Goal: Task Accomplishment & Management: Manage account settings

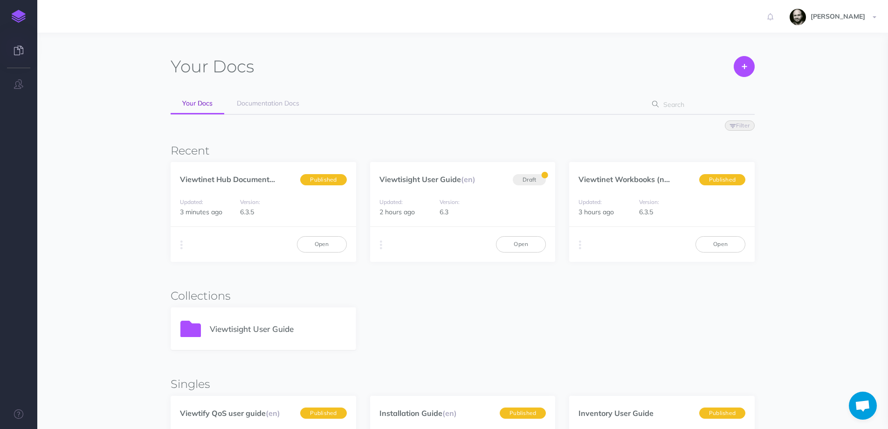
scroll to position [562, 0]
click at [186, 248] on button "button" at bounding box center [181, 245] width 9 height 14
click at [201, 241] on div "Duplicate Export PDF Beta Markdown Beta Advanced Archive Open" at bounding box center [264, 243] width 186 height 35
click at [205, 177] on link "Viewtinet Hub Document..." at bounding box center [227, 178] width 95 height 9
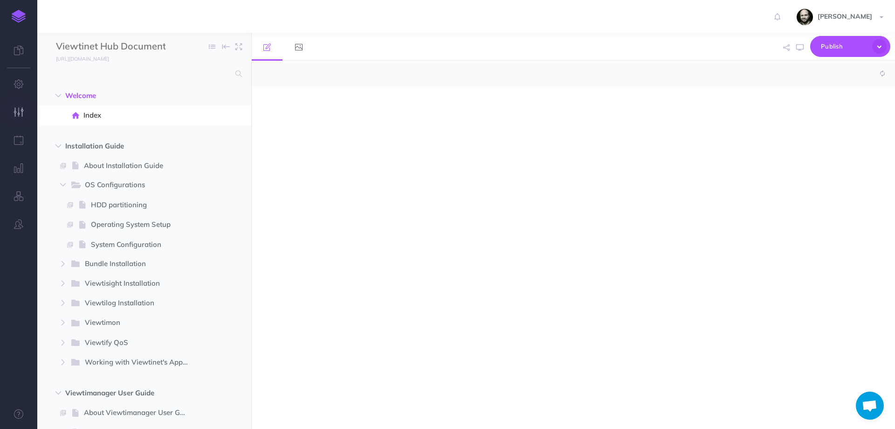
scroll to position [562, 0]
click at [12, 111] on button "button" at bounding box center [18, 112] width 37 height 28
select select "null"
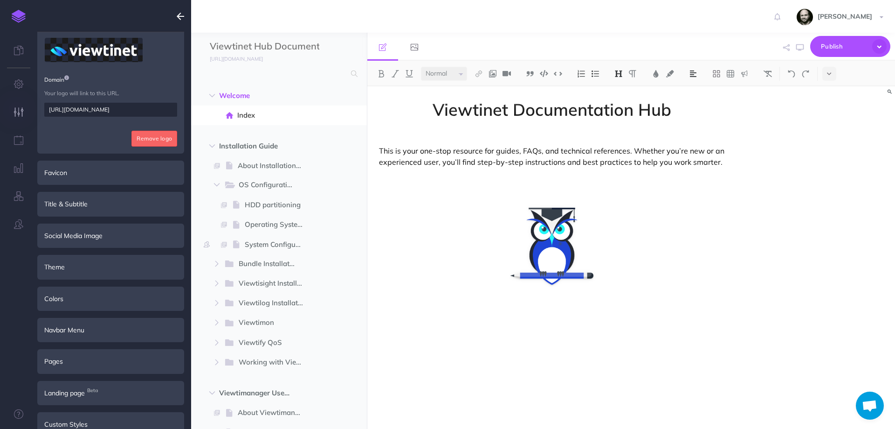
scroll to position [127, 0]
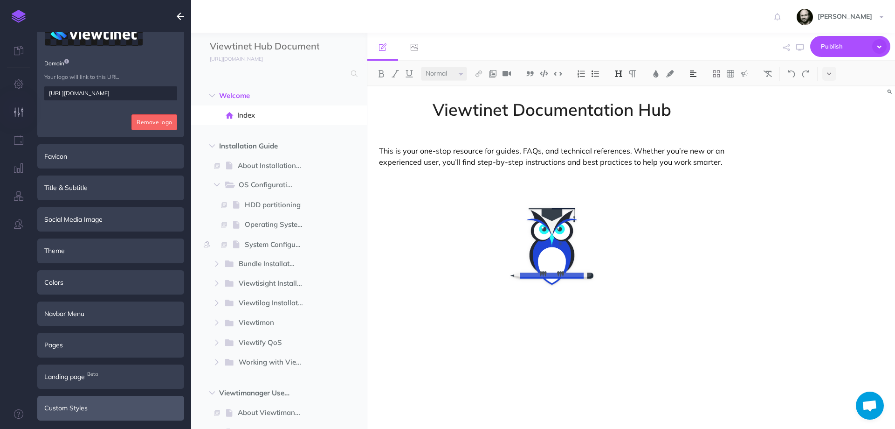
click at [99, 403] on div "Custom Styles" at bounding box center [110, 407] width 147 height 24
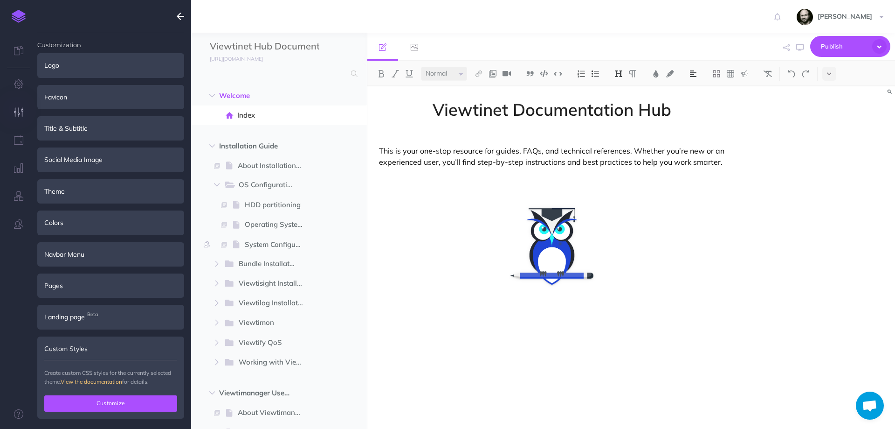
click at [100, 401] on button "Customize" at bounding box center [110, 403] width 133 height 16
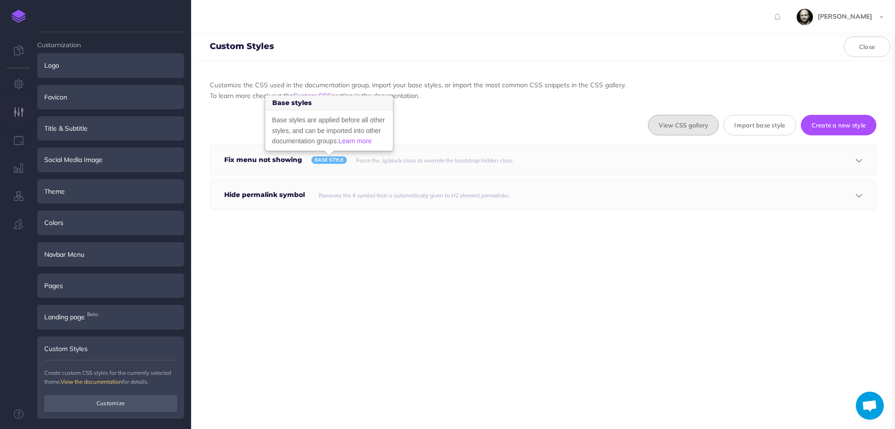
click at [676, 125] on button "View CSS gallery" at bounding box center [683, 125] width 71 height 21
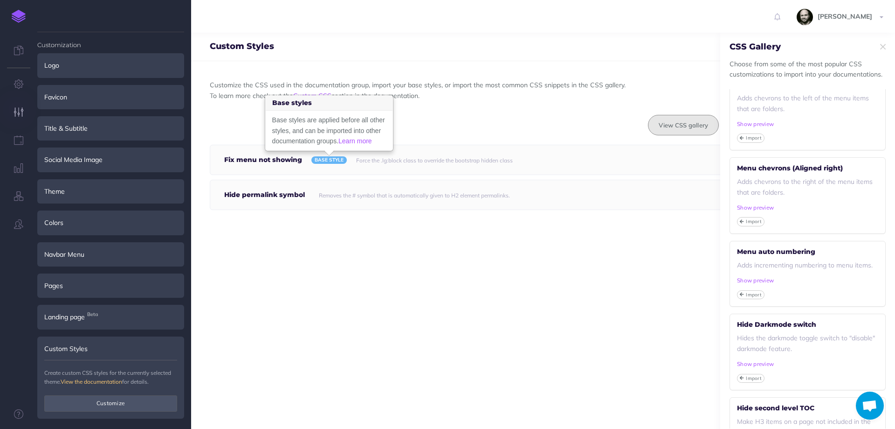
scroll to position [249, 0]
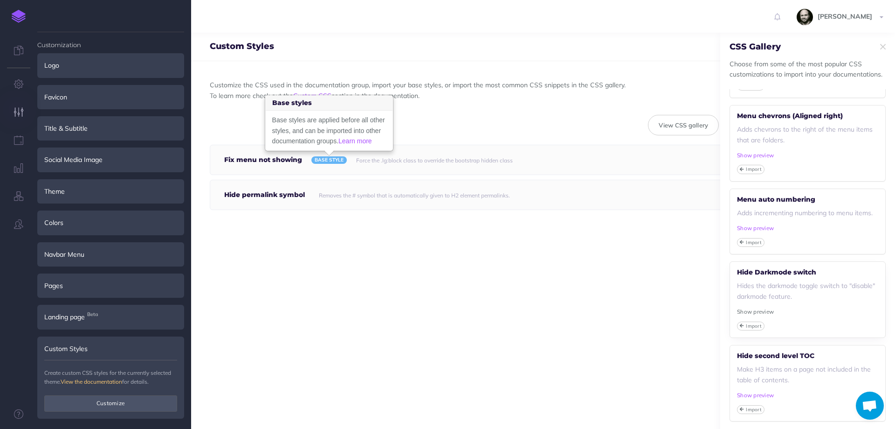
click at [750, 315] on small "Show preview" at bounding box center [755, 311] width 37 height 7
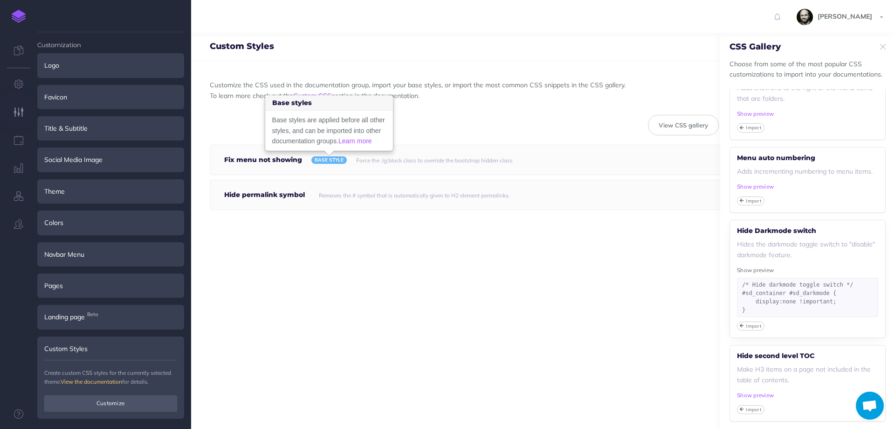
scroll to position [297, 0]
click at [750, 325] on small "Import" at bounding box center [754, 325] width 16 height 7
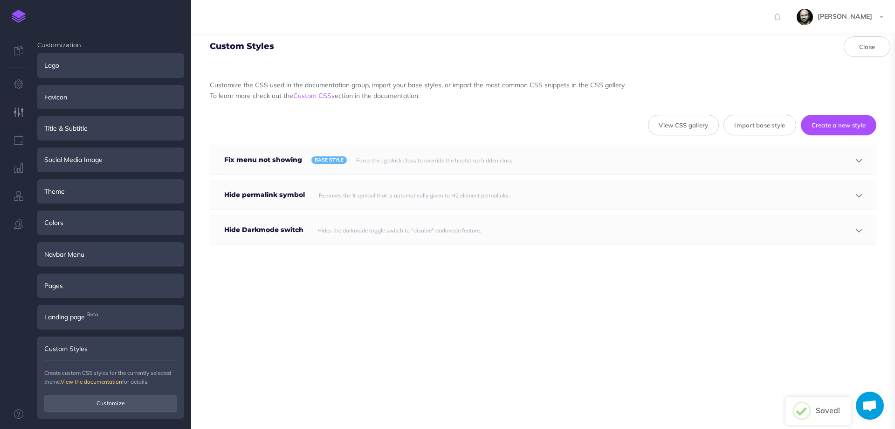
click at [681, 222] on div "Hides the darkmode toggle switch to "disable" darkmode feature." at bounding box center [553, 229] width 481 height 29
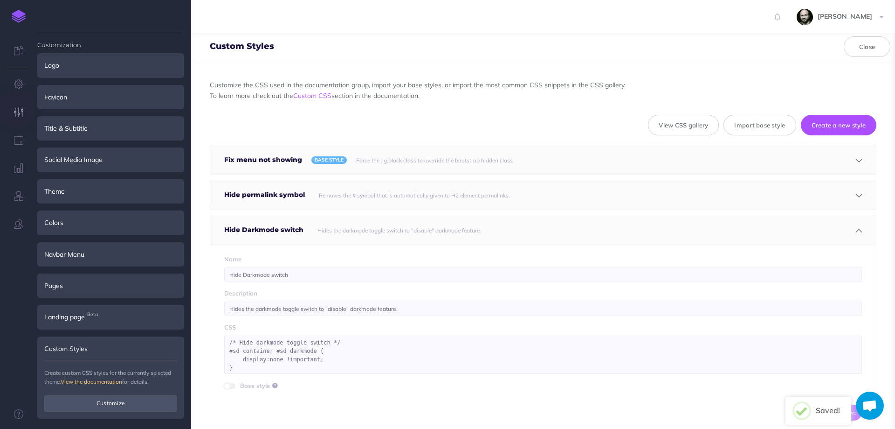
click at [681, 222] on div "Hides the darkmode toggle switch to "disable" darkmode feature." at bounding box center [553, 229] width 481 height 29
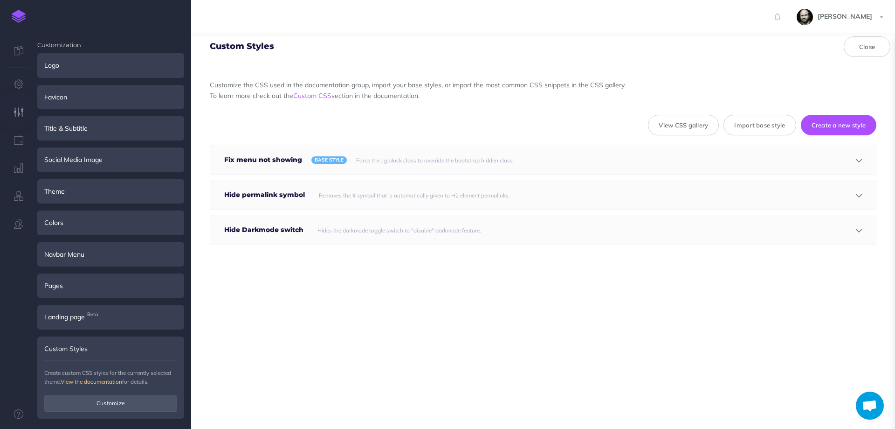
click at [286, 170] on h5 "Fix menu not showing" at bounding box center [265, 159] width 83 height 29
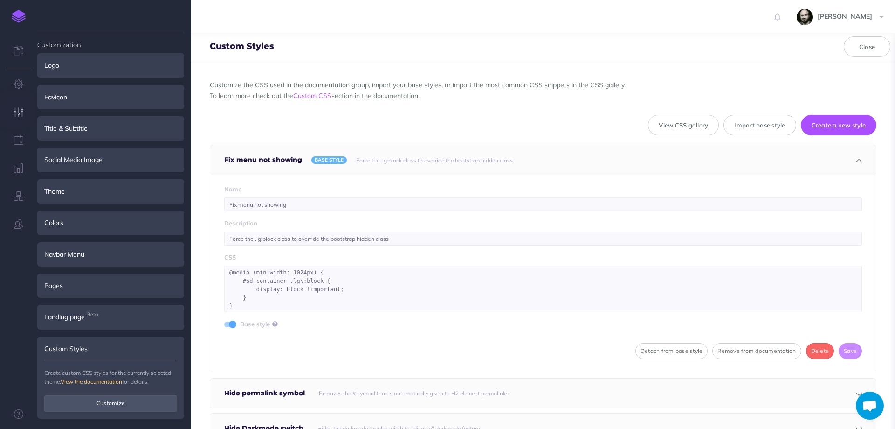
click at [15, 14] on img at bounding box center [19, 16] width 14 height 13
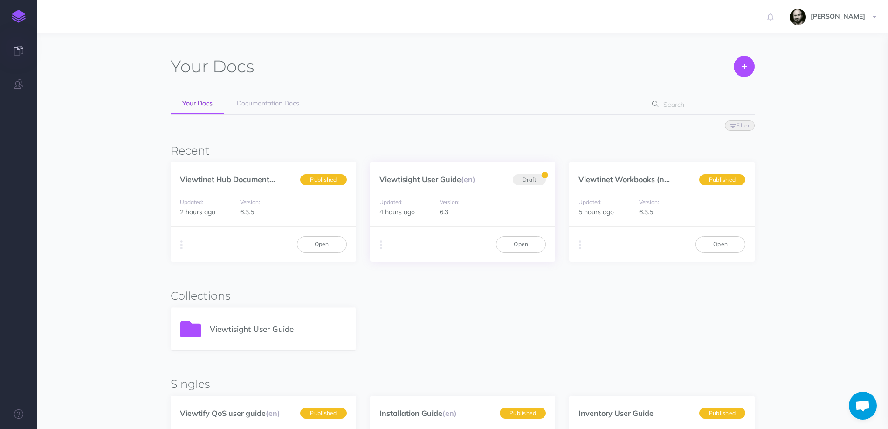
scroll to position [562, 0]
click at [232, 175] on link "Viewtinet Hub Document..." at bounding box center [227, 178] width 95 height 9
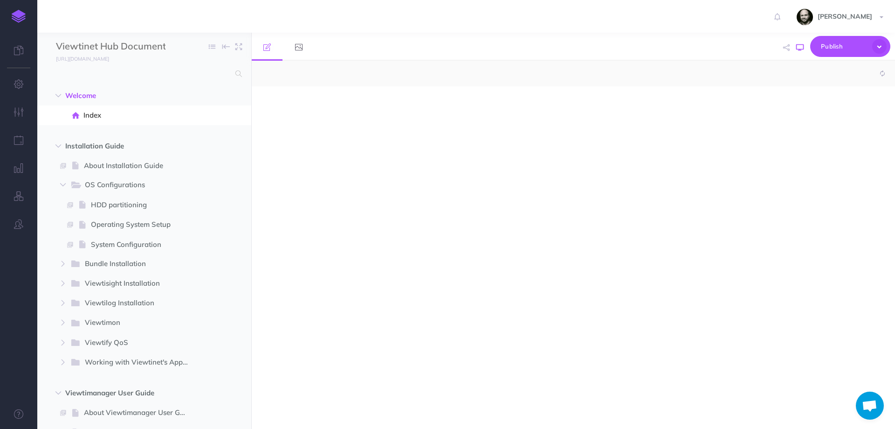
scroll to position [562, 0]
select select "null"
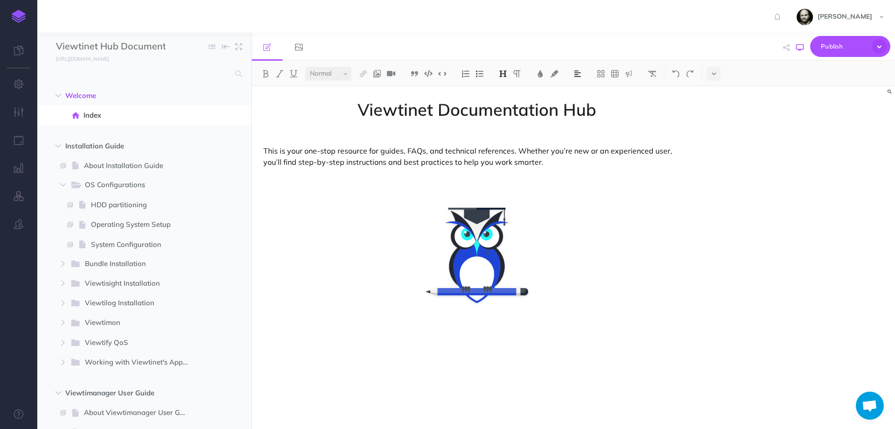
click at [799, 47] on icon "button" at bounding box center [799, 47] width 7 height 7
click at [20, 83] on icon "button" at bounding box center [19, 83] width 10 height 9
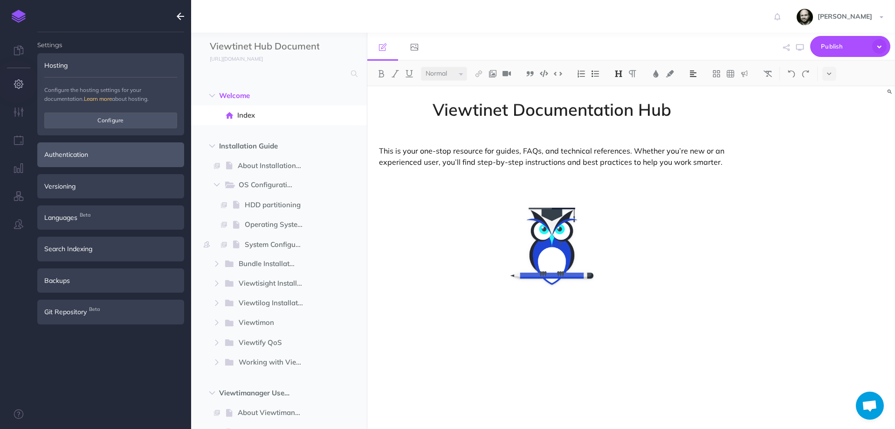
click at [106, 156] on div "Authentication" at bounding box center [110, 154] width 147 height 24
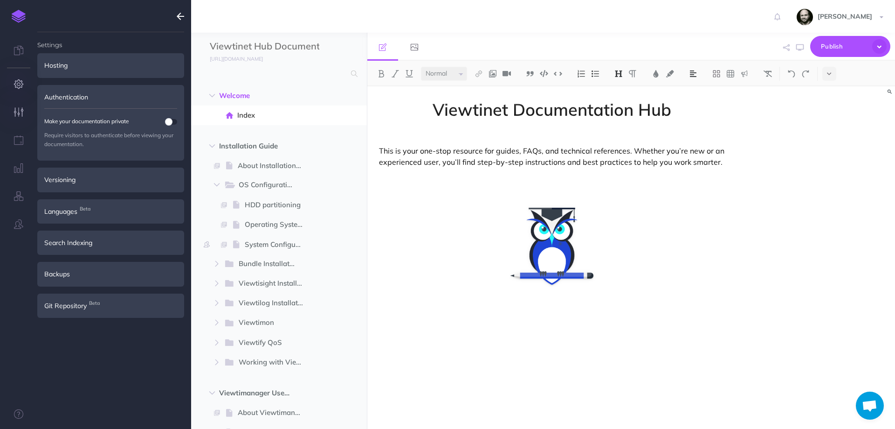
click at [16, 111] on icon "button" at bounding box center [19, 111] width 10 height 9
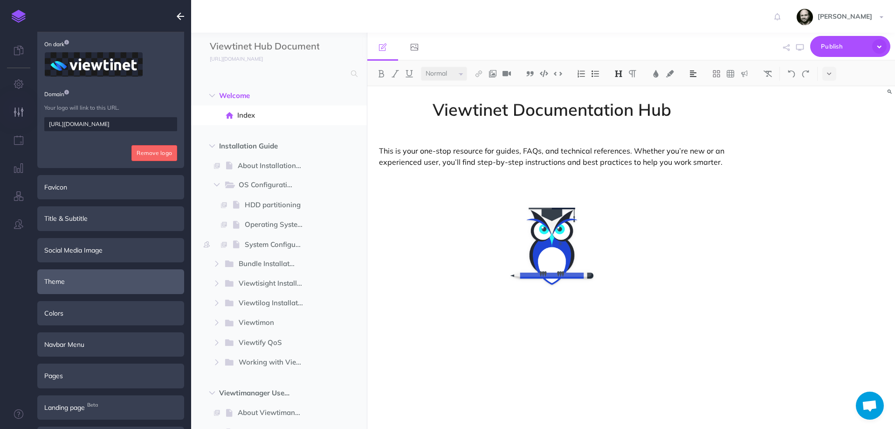
scroll to position [127, 0]
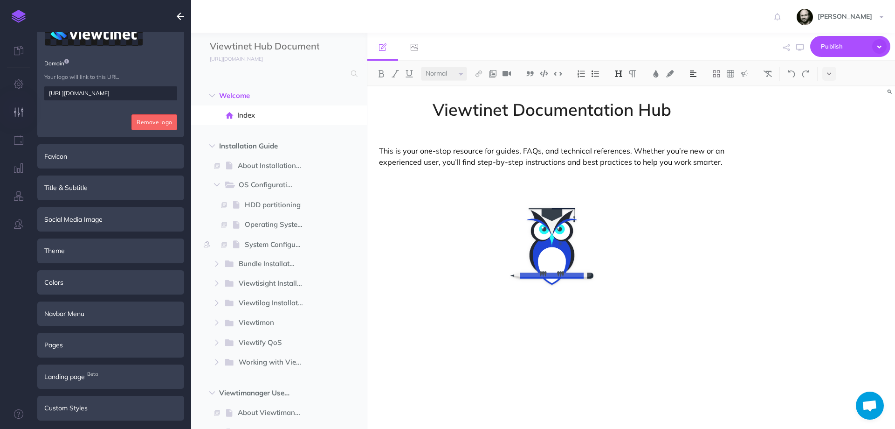
click at [100, 407] on div "Custom Styles" at bounding box center [110, 407] width 147 height 24
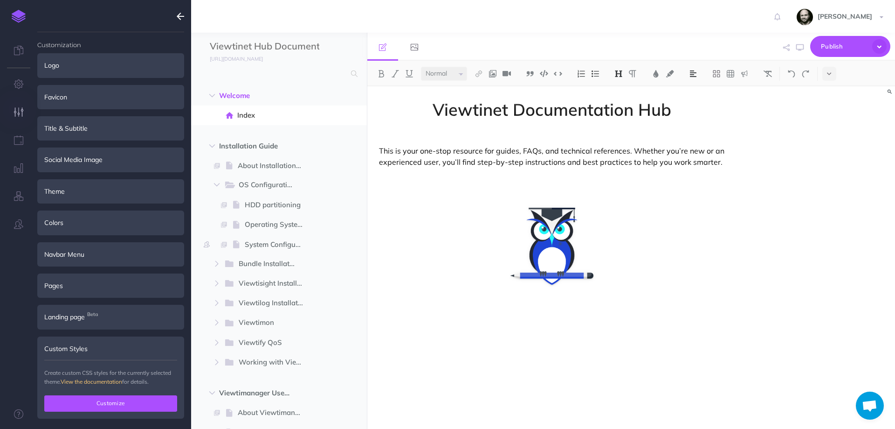
click at [110, 401] on button "Customize" at bounding box center [110, 403] width 133 height 16
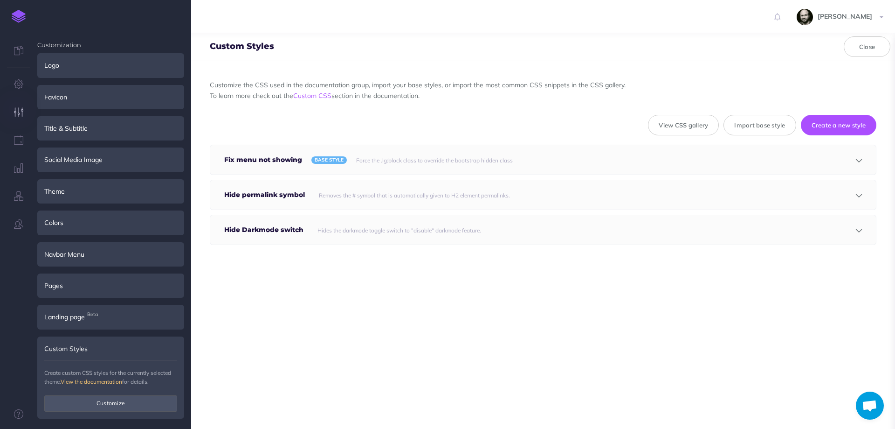
click at [280, 159] on h5 "Fix menu not showing" at bounding box center [265, 159] width 83 height 29
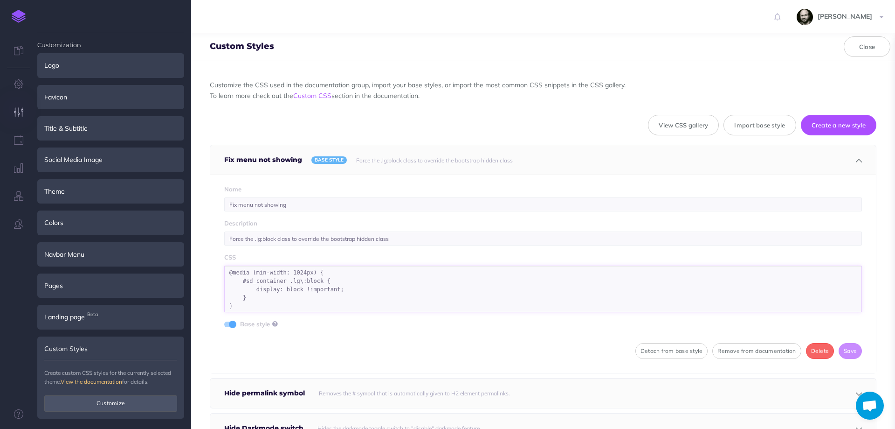
drag, startPoint x: 243, startPoint y: 311, endPoint x: 218, endPoint y: 271, distance: 47.0
click at [218, 271] on div "Name Fix menu not showing Description Force the .lg:block class to override the…" at bounding box center [543, 273] width 666 height 198
click at [313, 297] on textarea "@media (min-width: 1024px) { #sd_container .lg\:block { display: block !importa…" at bounding box center [543, 288] width 638 height 47
click at [846, 44] on button "Close" at bounding box center [867, 46] width 47 height 21
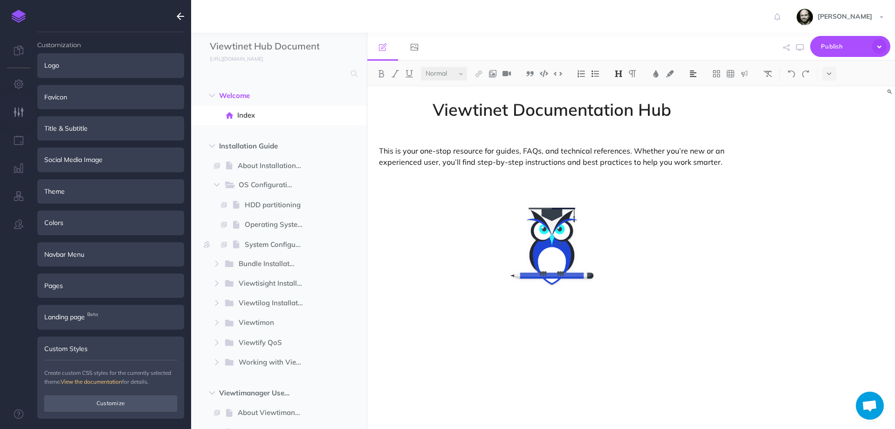
click at [67, 346] on div "Custom Styles" at bounding box center [110, 348] width 147 height 24
click at [80, 404] on button "Customize" at bounding box center [110, 403] width 133 height 16
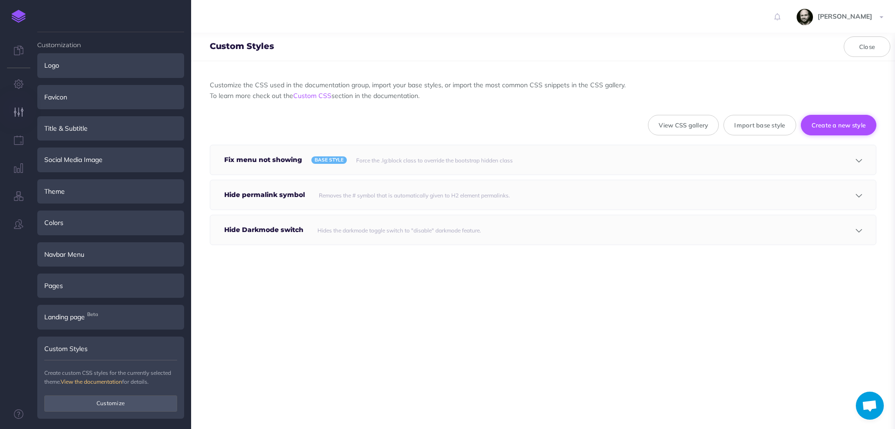
click at [838, 125] on button "Create a new style" at bounding box center [839, 125] width 76 height 21
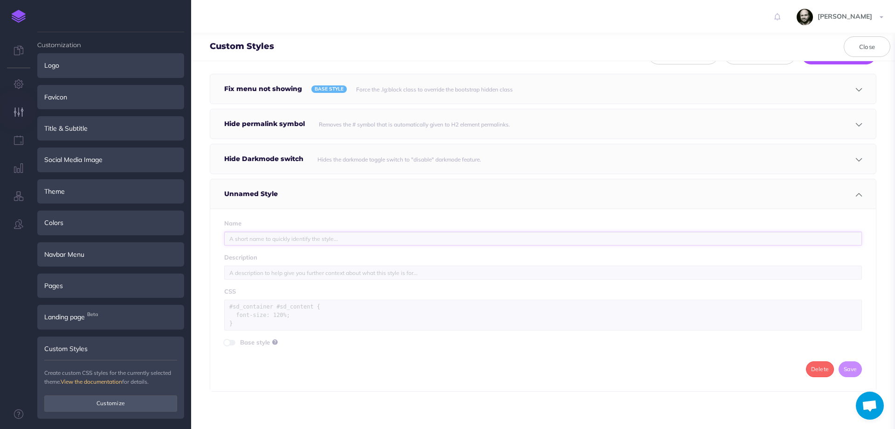
click at [322, 240] on input "text" at bounding box center [543, 238] width 638 height 14
type input "Show right menu"
click at [318, 311] on textarea at bounding box center [543, 314] width 638 height 31
paste textarea "@media (min-width: 1280px) { #sd_table_of_contents { display: block !important;…"
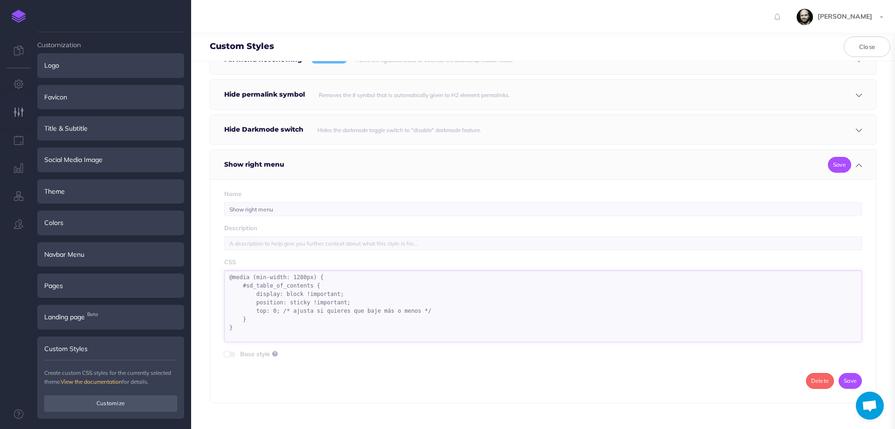
scroll to position [112, 0]
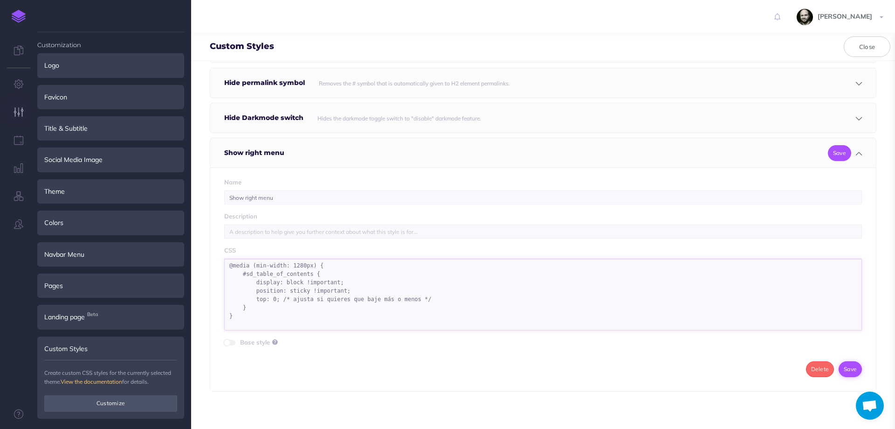
type textarea "@media (min-width: 1280px) { #sd_table_of_contents { display: block !important;…"
click at [839, 363] on button "Save" at bounding box center [850, 369] width 23 height 16
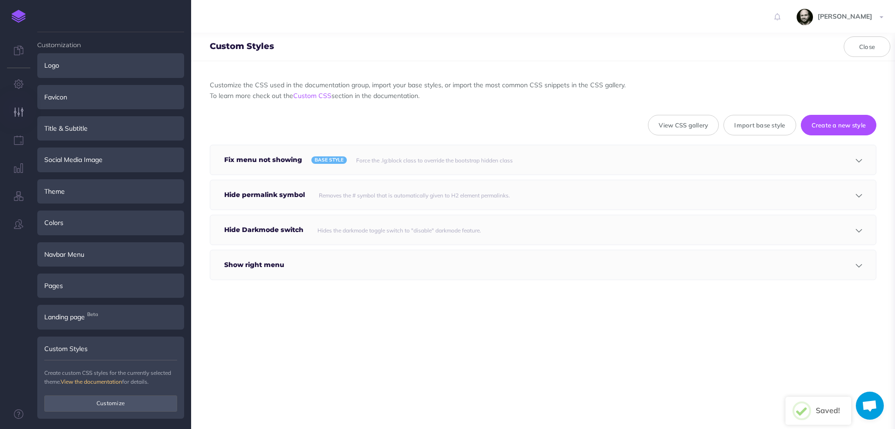
scroll to position [0, 0]
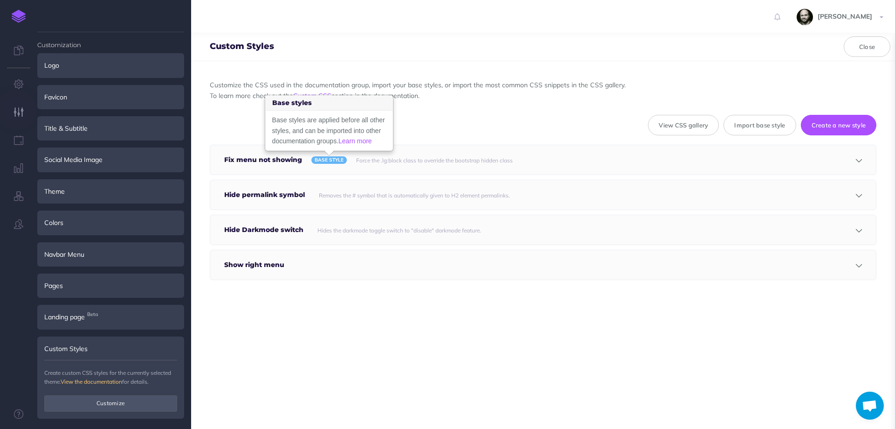
click at [324, 298] on div "Customize the CSS used in the documentation group, import your base styles, or …" at bounding box center [543, 244] width 704 height 367
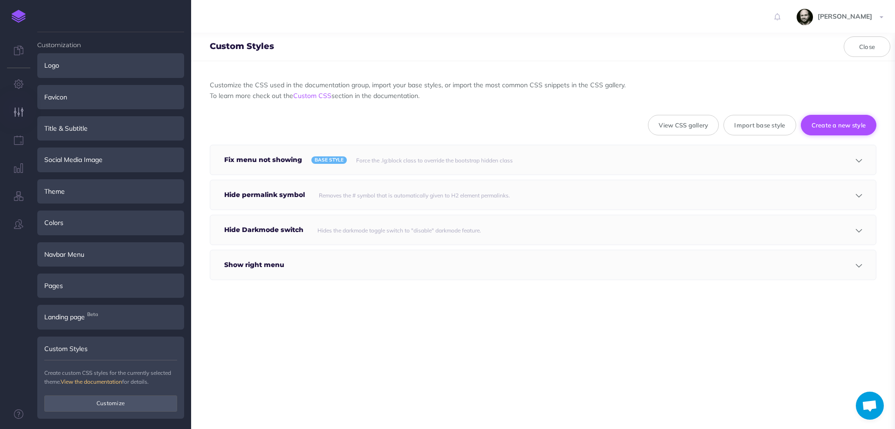
click at [823, 125] on button "Create a new style" at bounding box center [839, 125] width 76 height 21
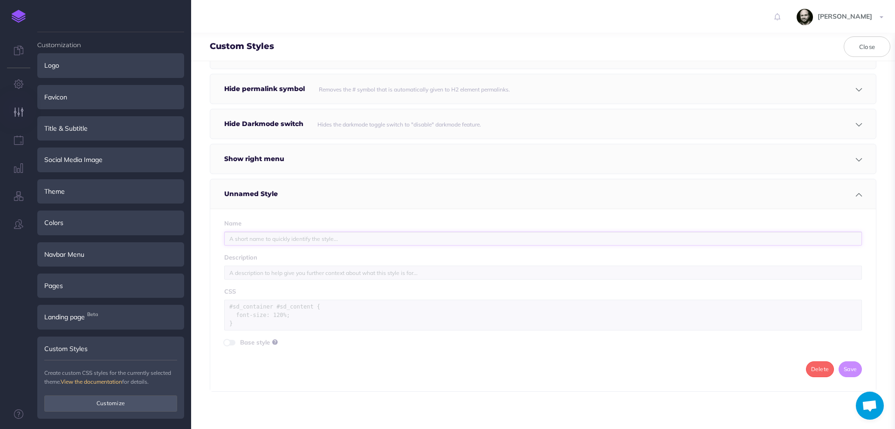
click at [310, 243] on input "text" at bounding box center [543, 238] width 638 height 14
type input "Titles with correct colors"
click at [296, 310] on textarea at bounding box center [543, 314] width 638 height 31
paste textarea "/* Forzar color de títulos dentro de SnazzyDocs */ #sd_container h1, #sd_contai…"
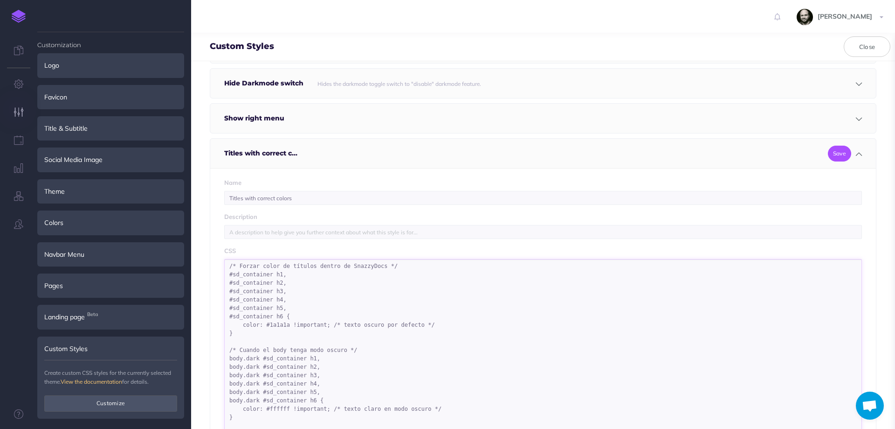
scroll to position [248, 0]
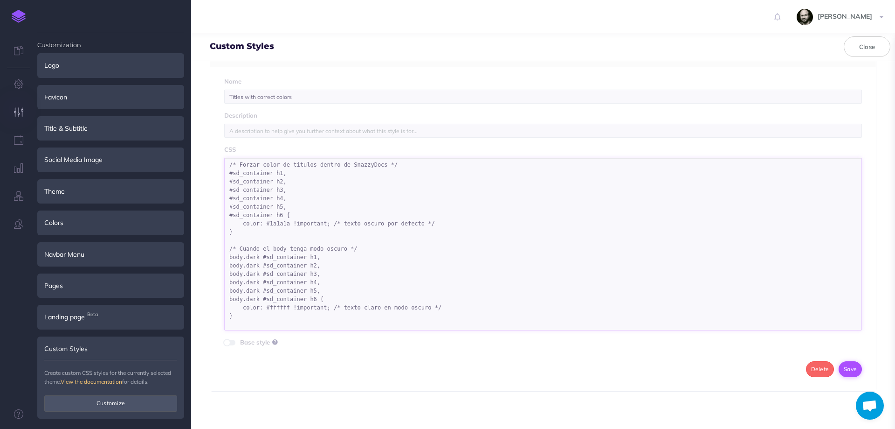
type textarea "/* Forzar color de títulos dentro de SnazzyDocs */ #sd_container h1, #sd_contai…"
click at [840, 371] on button "Save" at bounding box center [850, 369] width 23 height 16
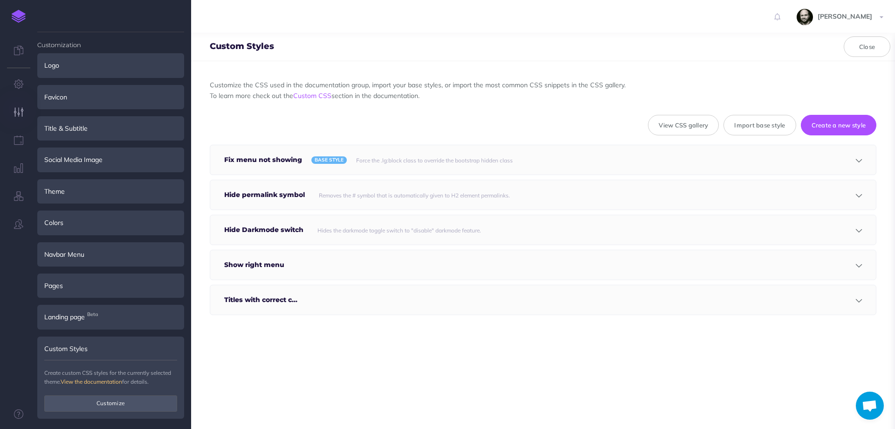
click at [275, 300] on h5 "Titles with correct c..." at bounding box center [263, 299] width 78 height 29
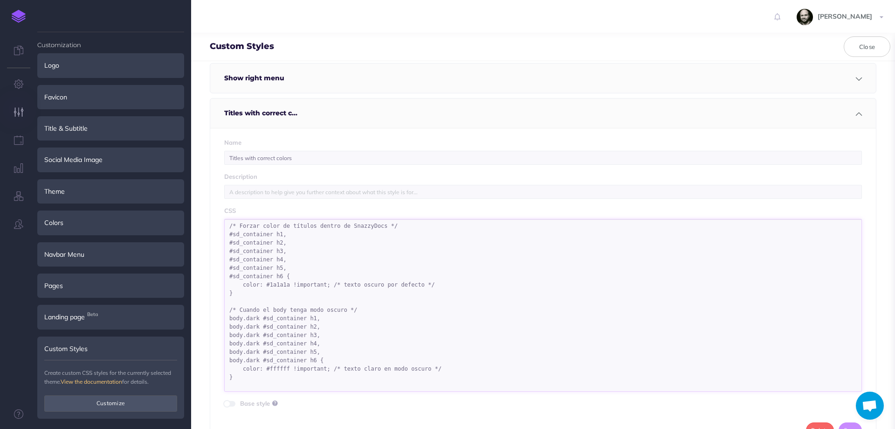
drag, startPoint x: 239, startPoint y: 379, endPoint x: 233, endPoint y: 221, distance: 158.2
click at [233, 221] on textarea "/* Forzar color de títulos dentro de SnazzyDocs */ #sd_container h1, #sd_contai…" at bounding box center [543, 305] width 638 height 173
click at [399, 203] on div "Name Titles with correct colors Description CSS /* Forzar color de títulos dent…" at bounding box center [543, 290] width 666 height 324
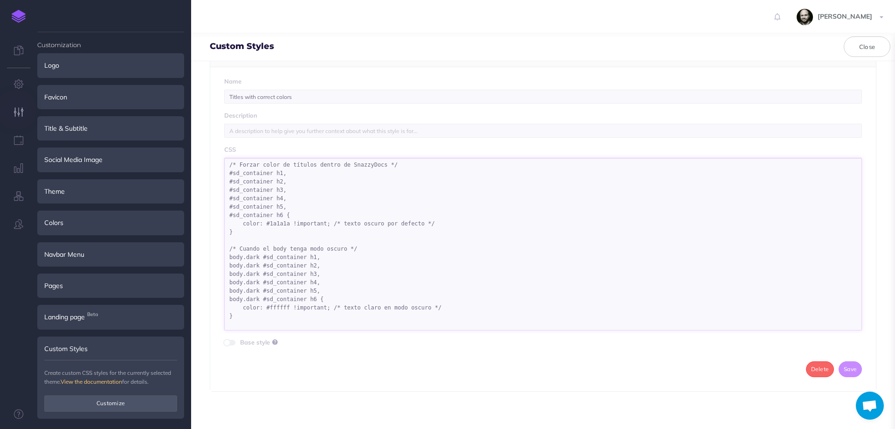
drag, startPoint x: 227, startPoint y: 165, endPoint x: 476, endPoint y: 321, distance: 293.6
click at [476, 321] on textarea "/* Forzar color de títulos dentro de SnazzyDocs */ #sd_container h1, #sd_contai…" at bounding box center [543, 244] width 638 height 173
click at [487, 175] on textarea "/* Forzar color de títulos dentro de SnazzyDocs */ #sd_container h1, #sd_contai…" at bounding box center [543, 244] width 638 height 173
click at [812, 371] on button "Delete" at bounding box center [820, 369] width 28 height 16
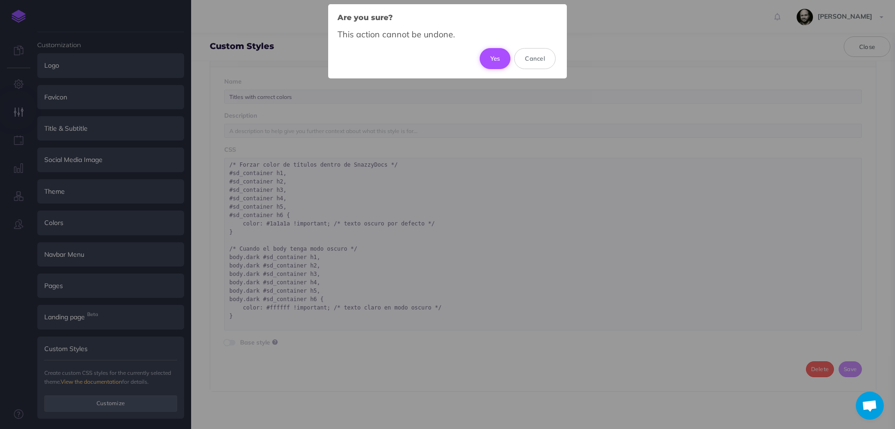
click at [490, 56] on button "Yes" at bounding box center [495, 58] width 31 height 21
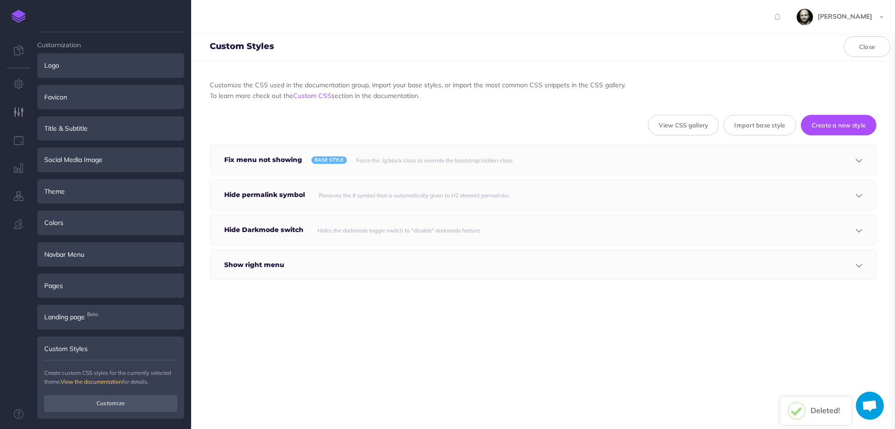
click at [416, 284] on div "Customize the CSS used in the documentation group, import your base styles, or …" at bounding box center [543, 182] width 667 height 205
click at [21, 17] on img at bounding box center [19, 16] width 14 height 13
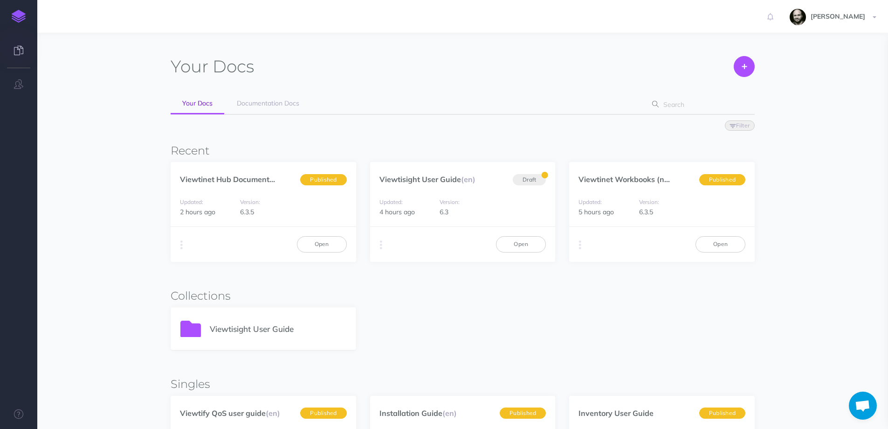
scroll to position [553, 0]
click at [249, 177] on link "Viewtinet Hub Document..." at bounding box center [227, 178] width 95 height 9
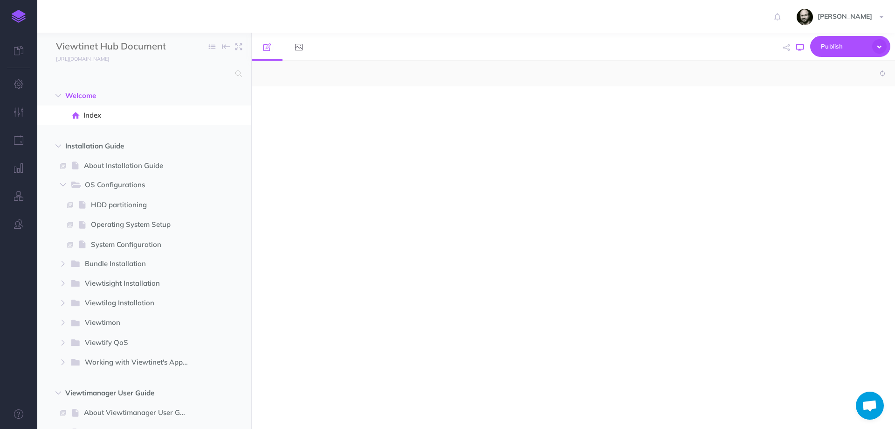
click at [798, 48] on icon "button" at bounding box center [799, 47] width 7 height 7
select select "null"
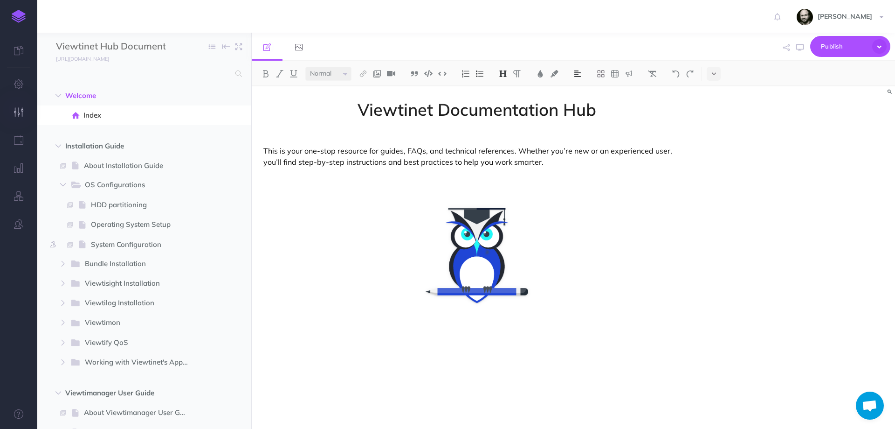
click at [15, 111] on icon "button" at bounding box center [19, 111] width 10 height 9
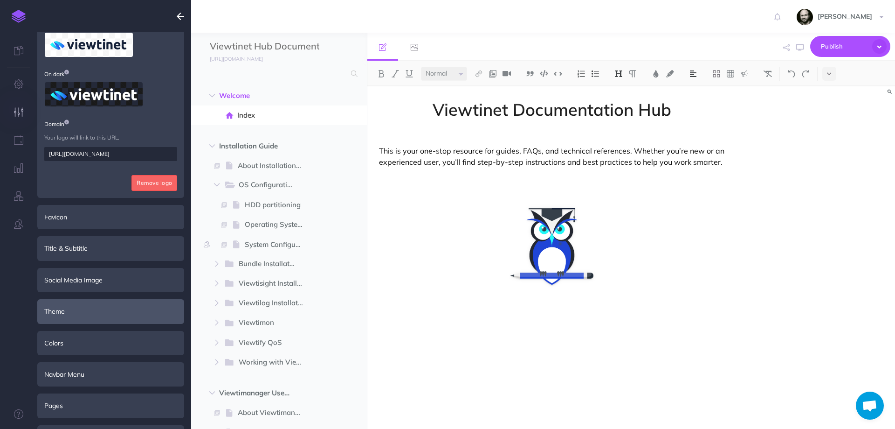
scroll to position [127, 0]
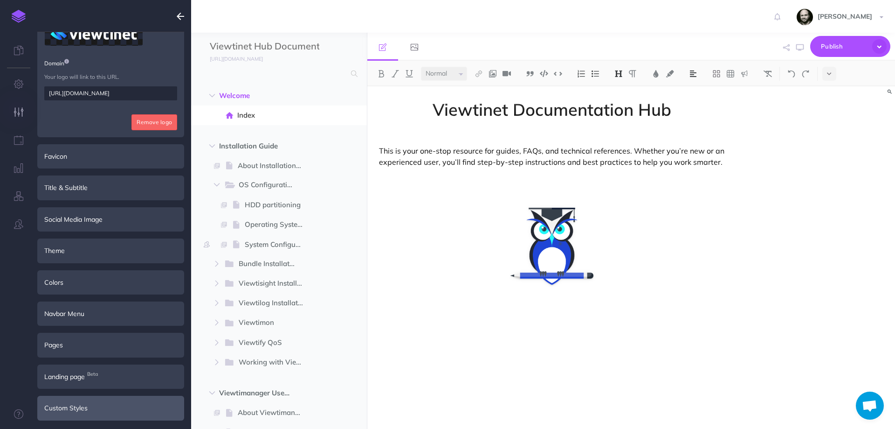
click at [72, 412] on div "Custom Styles" at bounding box center [110, 407] width 147 height 24
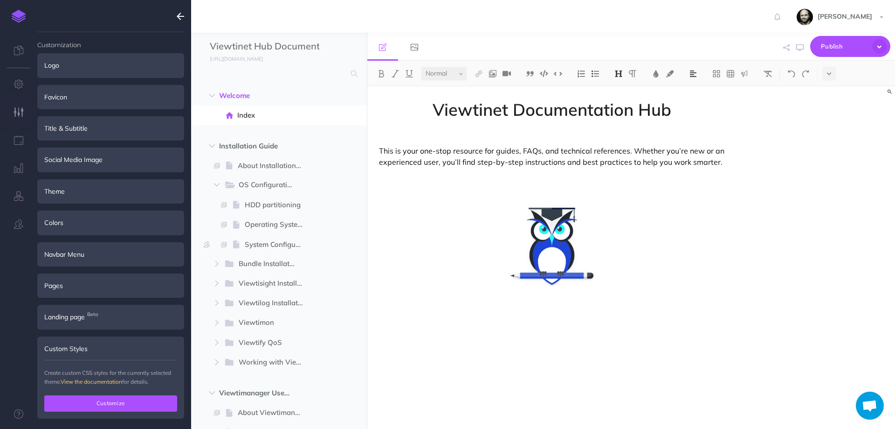
click at [74, 404] on button "Customize" at bounding box center [110, 403] width 133 height 16
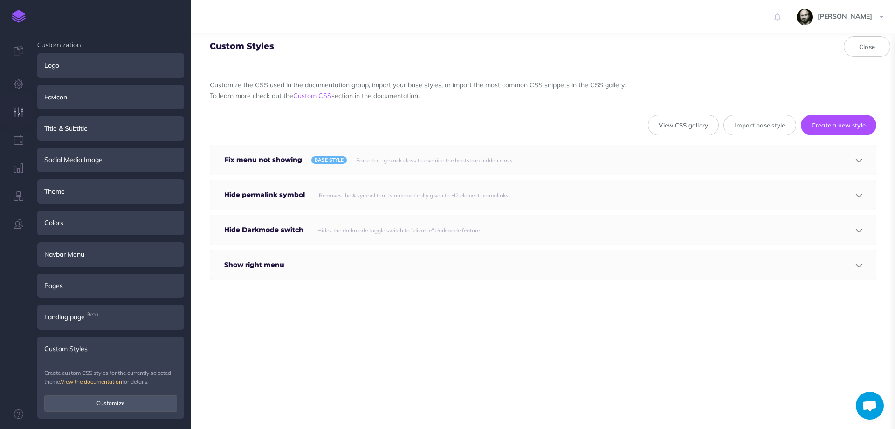
click at [859, 233] on div "Hide Darkmode switch Hides the darkmode toggle switch to "disable" darkmode fea…" at bounding box center [543, 229] width 666 height 29
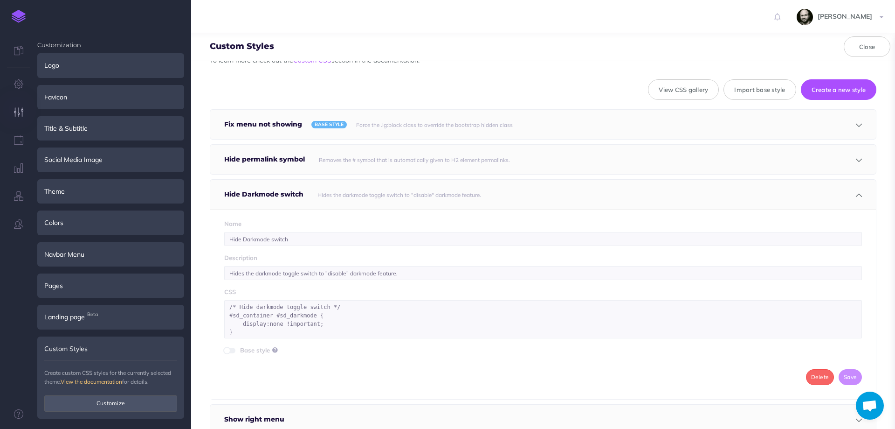
scroll to position [16, 0]
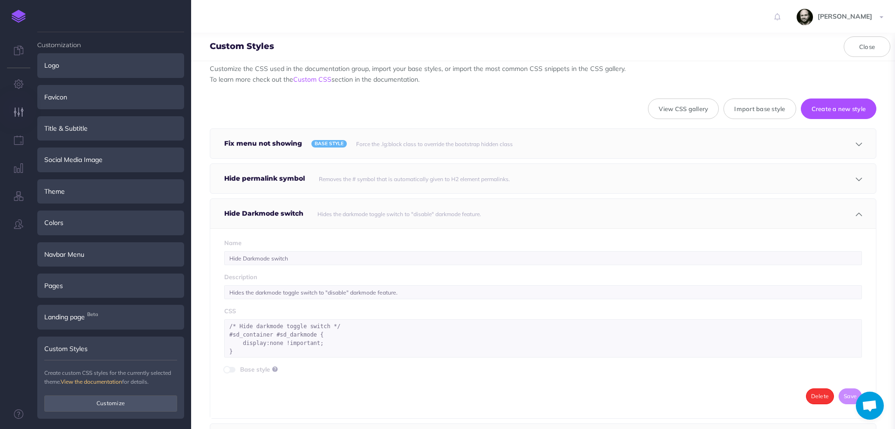
click at [806, 395] on button "Delete" at bounding box center [820, 396] width 28 height 16
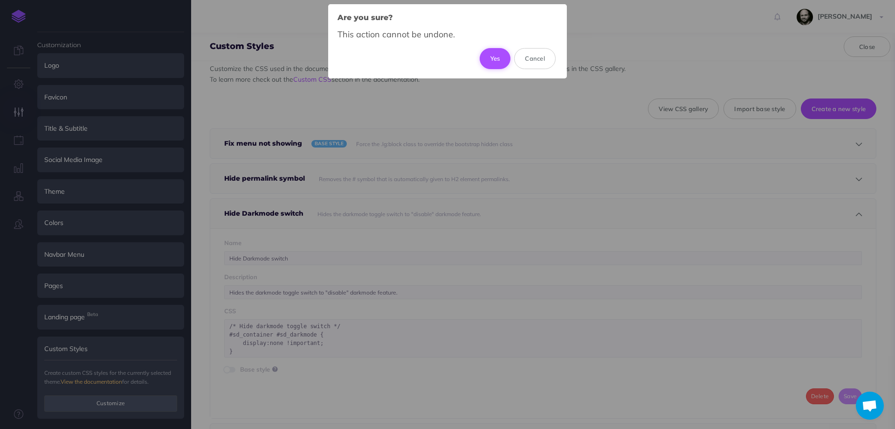
click at [499, 62] on button "Yes" at bounding box center [495, 58] width 31 height 21
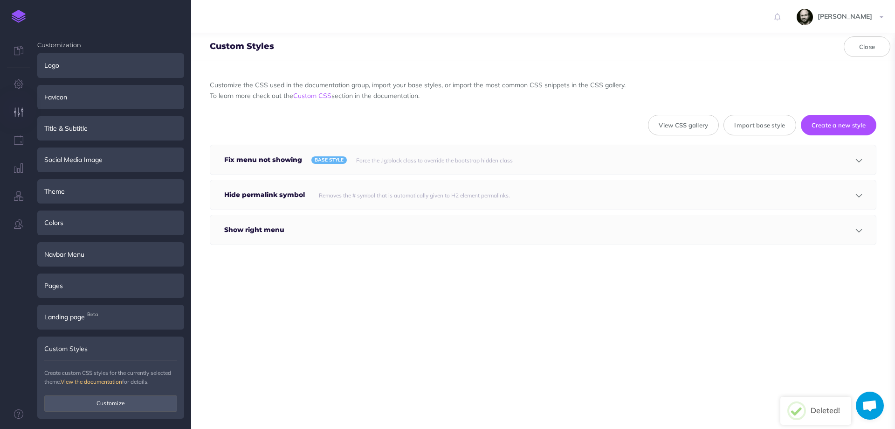
scroll to position [0, 0]
click at [356, 198] on small "Removes the # symbol that is automatically given to H2 element permalinks." at bounding box center [414, 195] width 191 height 7
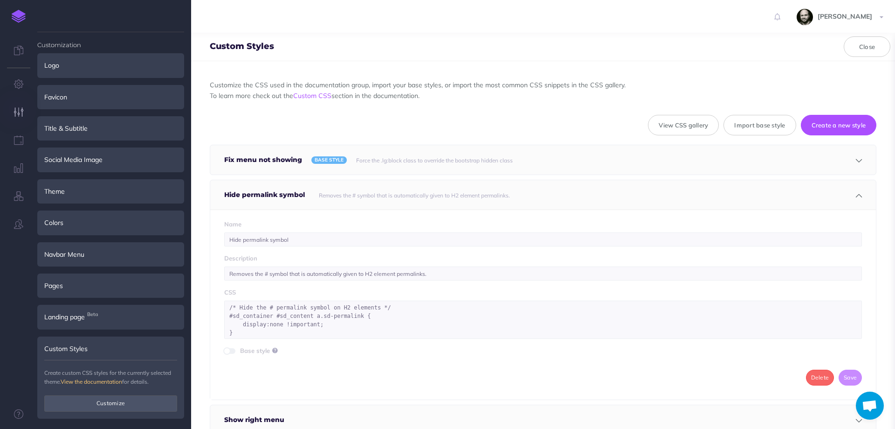
click at [291, 159] on h5 "Fix menu not showing" at bounding box center [265, 159] width 83 height 29
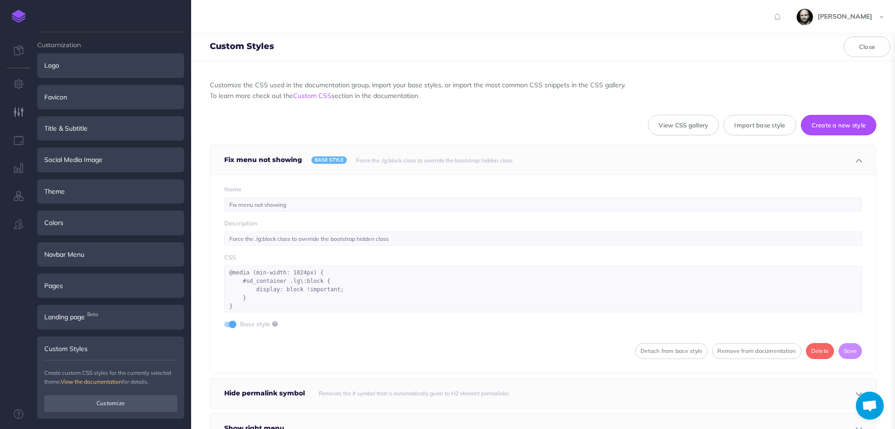
click at [291, 159] on h5 "Fix menu not showing" at bounding box center [265, 159] width 83 height 29
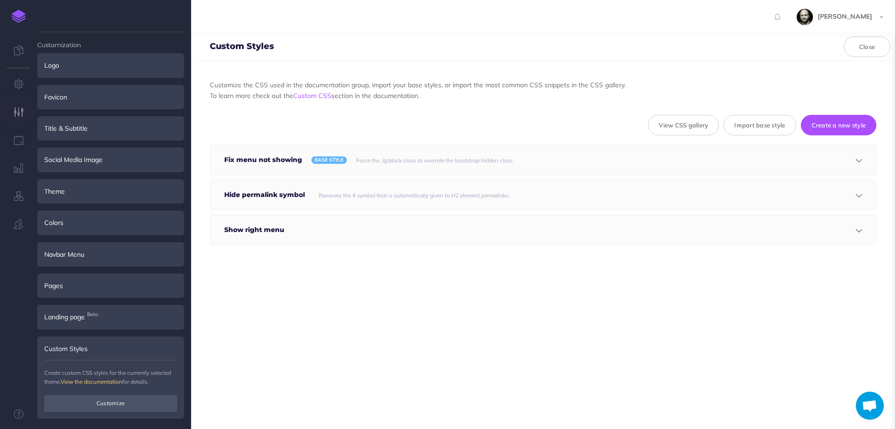
click at [280, 188] on h5 "Hide permalink symbol" at bounding box center [266, 194] width 85 height 29
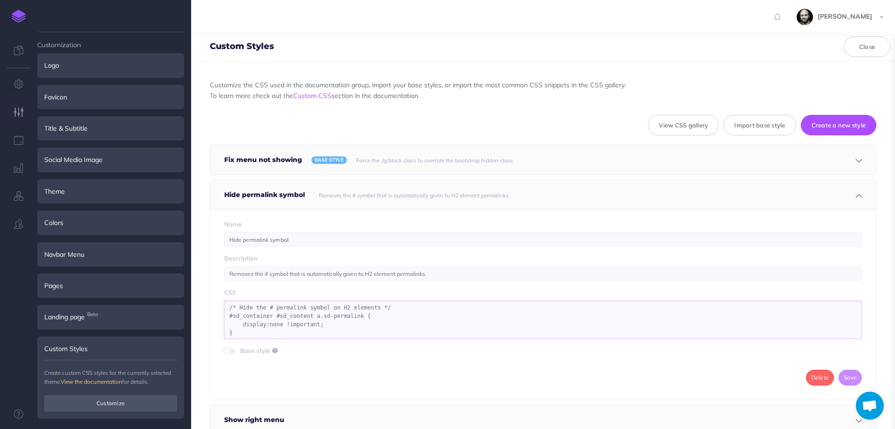
drag, startPoint x: 319, startPoint y: 326, endPoint x: 223, endPoint y: 309, distance: 97.5
click at [223, 309] on div "Name Hide permalink symbol Description Removes the # symbol that is automatical…" at bounding box center [543, 304] width 666 height 190
click at [238, 332] on textarea "/* Hide the # permalink symbol on H2 elements */ #sd_container #sd_content a.sd…" at bounding box center [543, 319] width 638 height 38
click at [296, 363] on div "Name Hide permalink symbol Description Removes the # symbol that is automatical…" at bounding box center [543, 304] width 666 height 190
click at [400, 189] on div "Removes the # symbol that is automatically given to H2 element permalinks." at bounding box center [553, 194] width 479 height 29
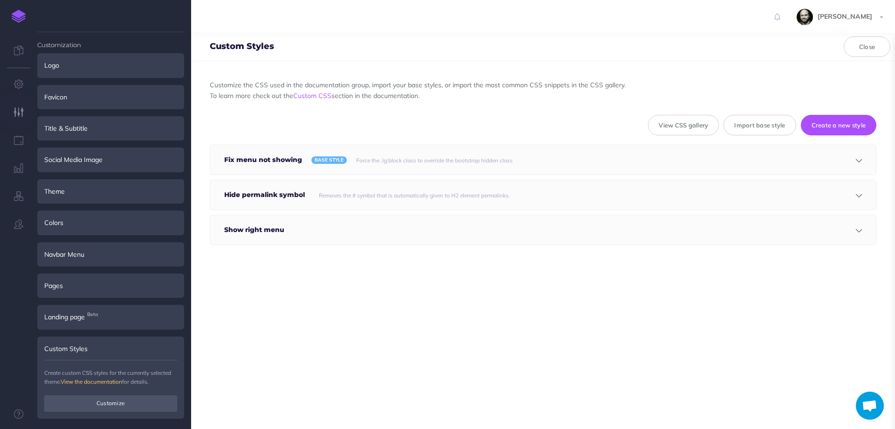
click at [333, 231] on div at bounding box center [544, 229] width 500 height 29
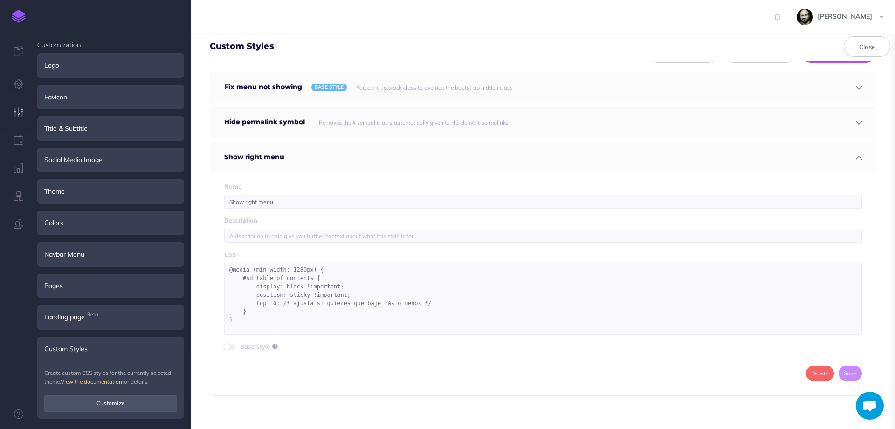
scroll to position [77, 0]
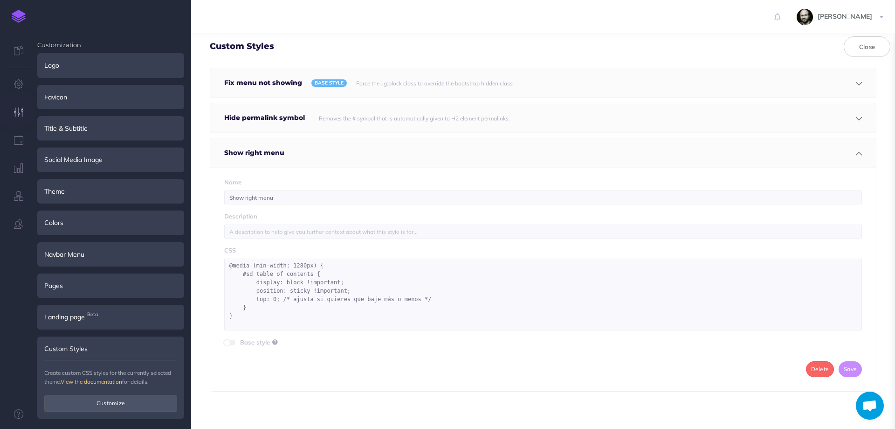
click at [228, 340] on span at bounding box center [226, 342] width 7 height 7
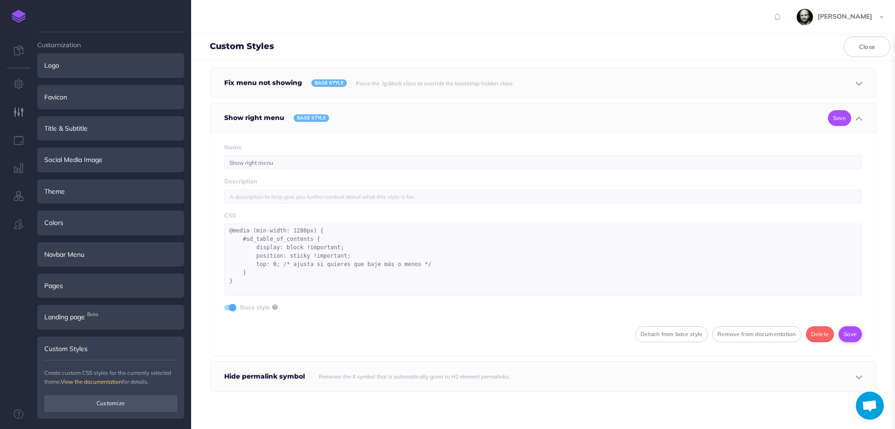
click at [848, 330] on button "Save" at bounding box center [850, 334] width 23 height 16
click at [262, 119] on h5 "Show right menu" at bounding box center [256, 117] width 65 height 29
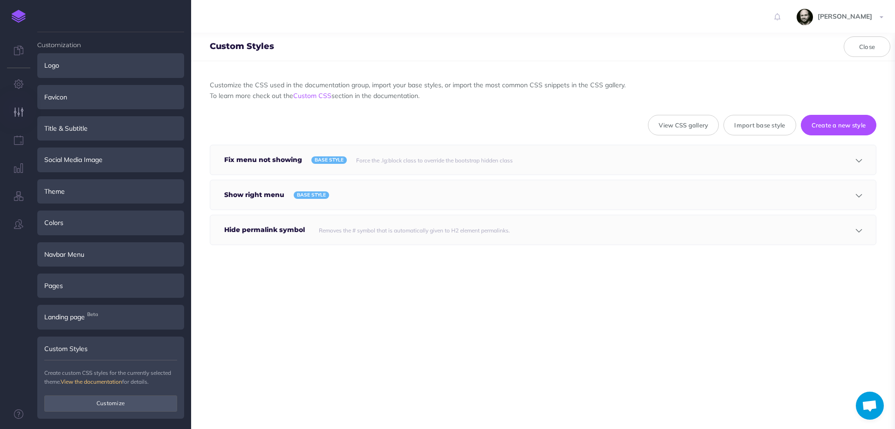
click at [265, 229] on h5 "Hide permalink symbol" at bounding box center [266, 229] width 85 height 29
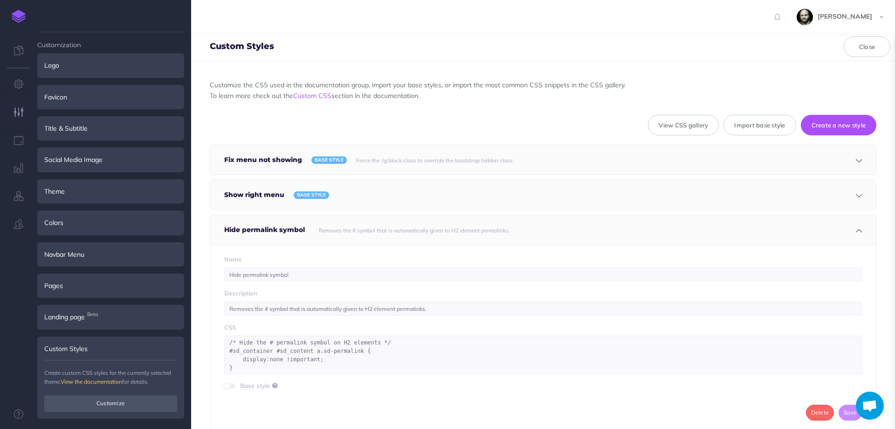
click at [265, 229] on h5 "Hide permalink symbol" at bounding box center [266, 229] width 85 height 29
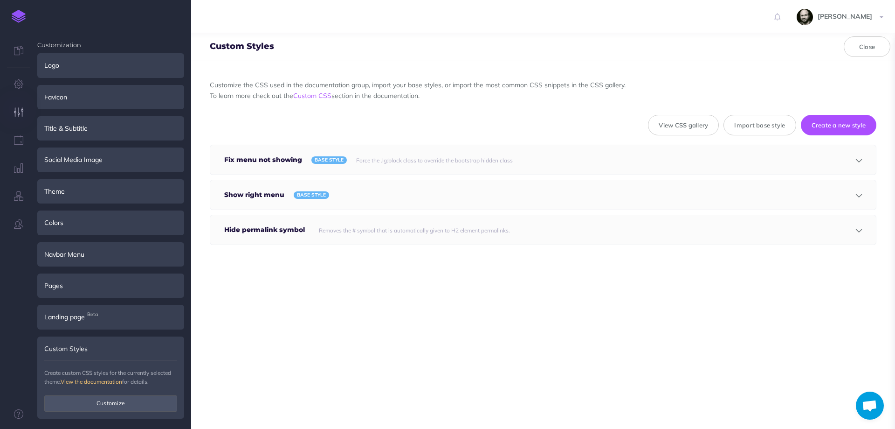
click at [250, 268] on div "Customize the CSS used in the documentation group, import your base styles, or …" at bounding box center [543, 244] width 704 height 367
click at [256, 289] on div "Customize the CSS used in the documentation group, import your base styles, or …" at bounding box center [543, 244] width 704 height 367
click at [343, 297] on div "Customize the CSS used in the documentation group, import your base styles, or …" at bounding box center [543, 244] width 704 height 367
click at [757, 123] on button "Import base style" at bounding box center [760, 125] width 72 height 21
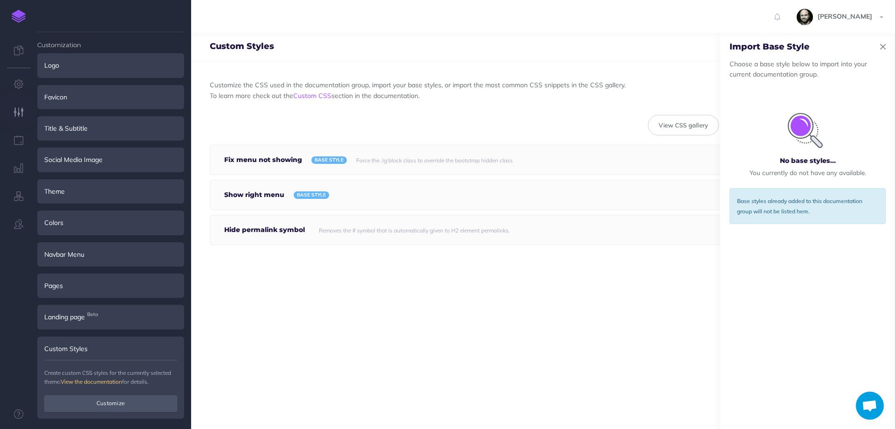
click at [883, 49] on icon "button" at bounding box center [883, 47] width 6 height 10
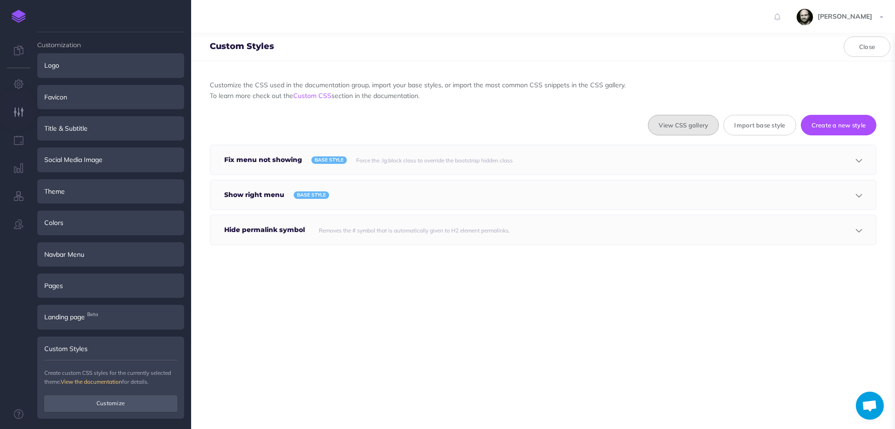
click at [673, 131] on button "View CSS gallery" at bounding box center [683, 125] width 71 height 21
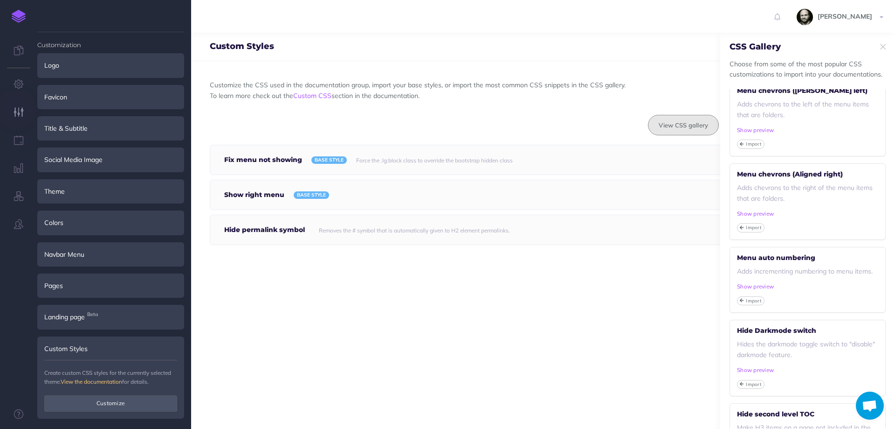
scroll to position [255, 0]
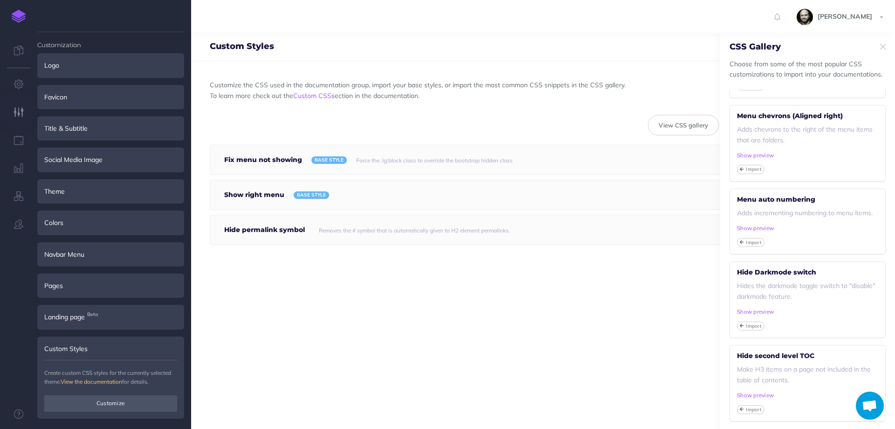
click at [702, 274] on div "Customize the CSS used in the documentation group, import your base styles, or …" at bounding box center [543, 244] width 704 height 367
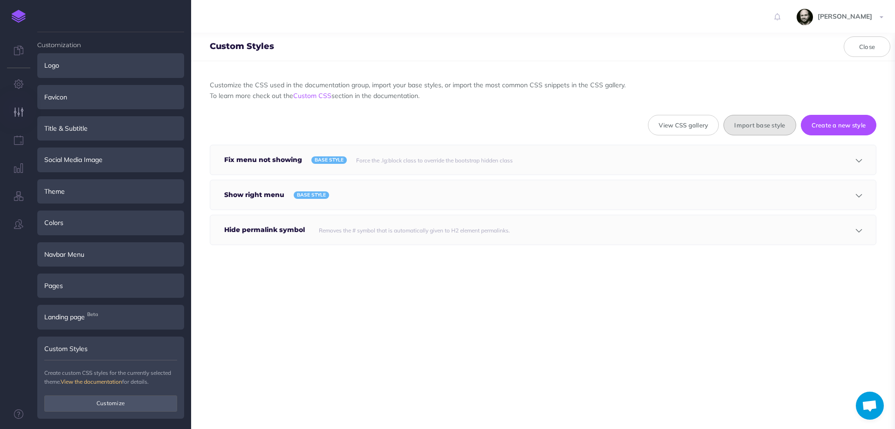
click at [751, 125] on button "Import base style" at bounding box center [760, 125] width 72 height 21
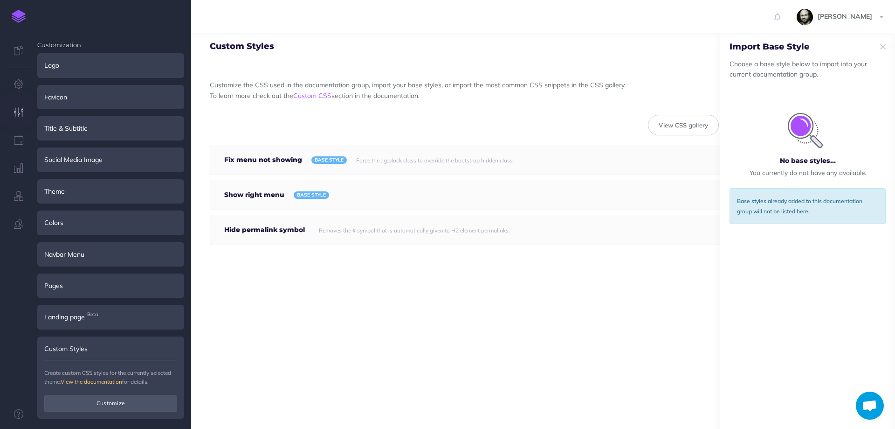
click at [694, 246] on div "Customize the CSS used in the documentation group, import your base styles, or …" at bounding box center [543, 165] width 667 height 170
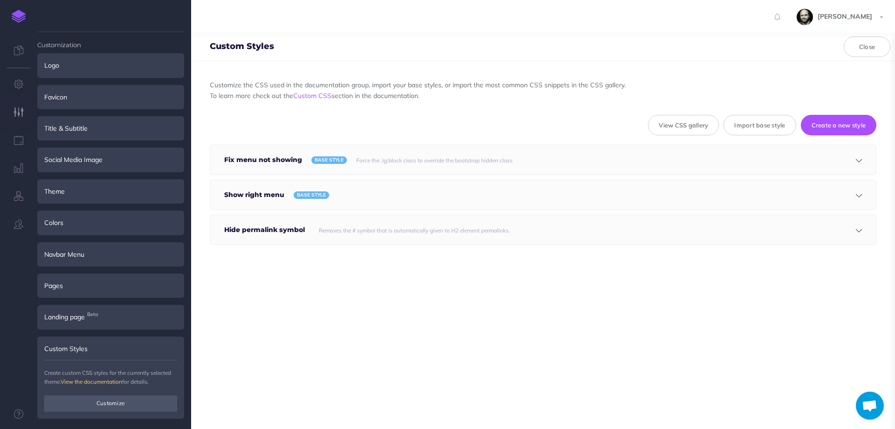
click at [14, 24] on link at bounding box center [18, 16] width 37 height 33
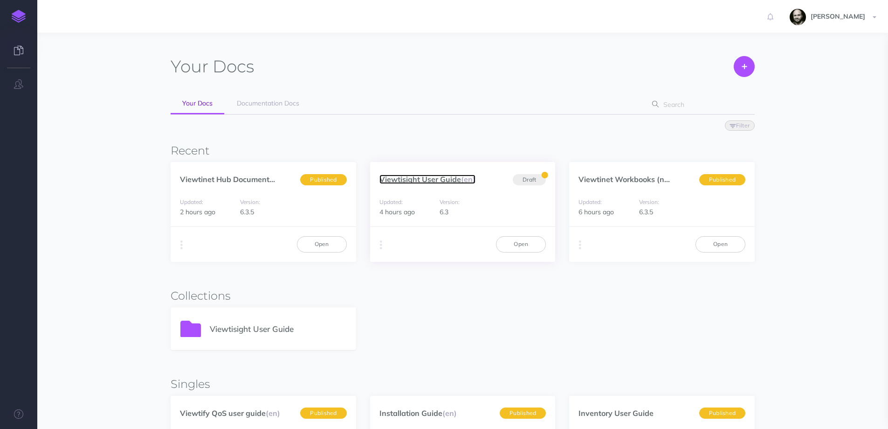
click at [410, 174] on link "Viewtisight User Guide (en)" at bounding box center [428, 178] width 96 height 9
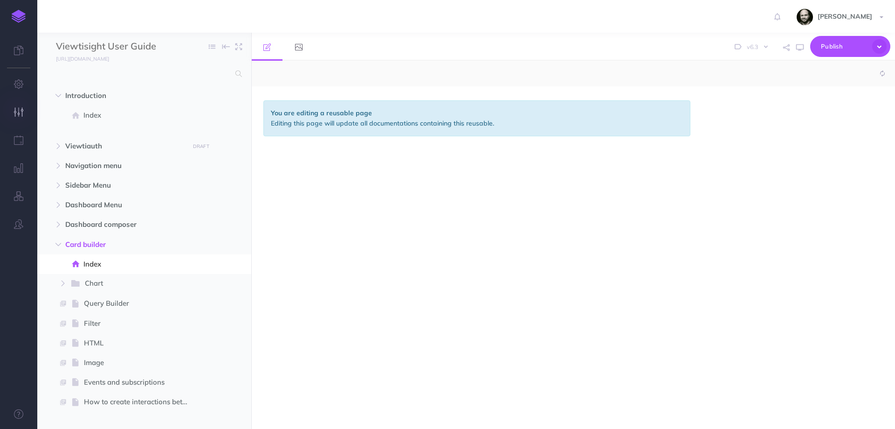
select select "null"
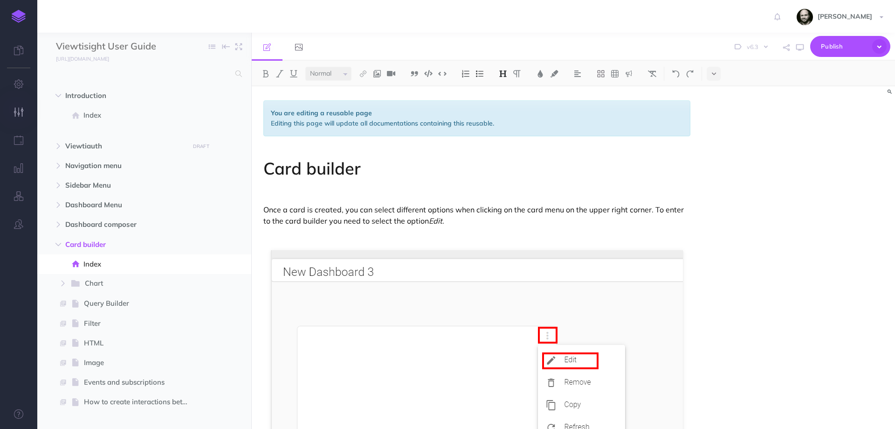
click at [12, 114] on button "button" at bounding box center [18, 112] width 37 height 28
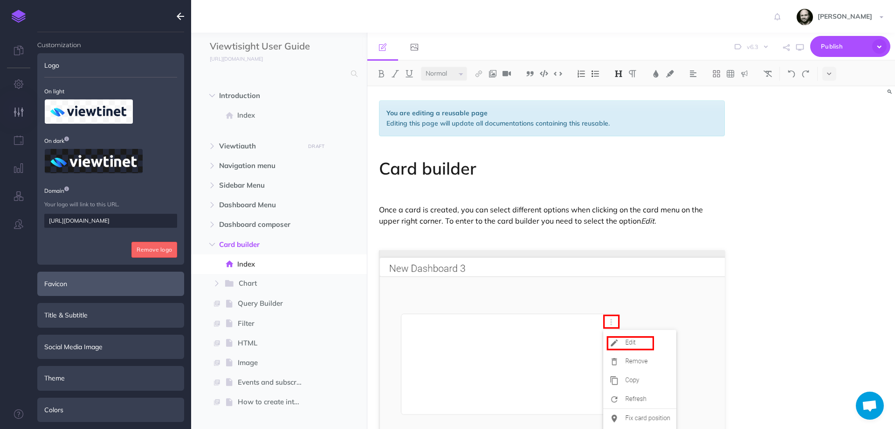
scroll to position [127, 0]
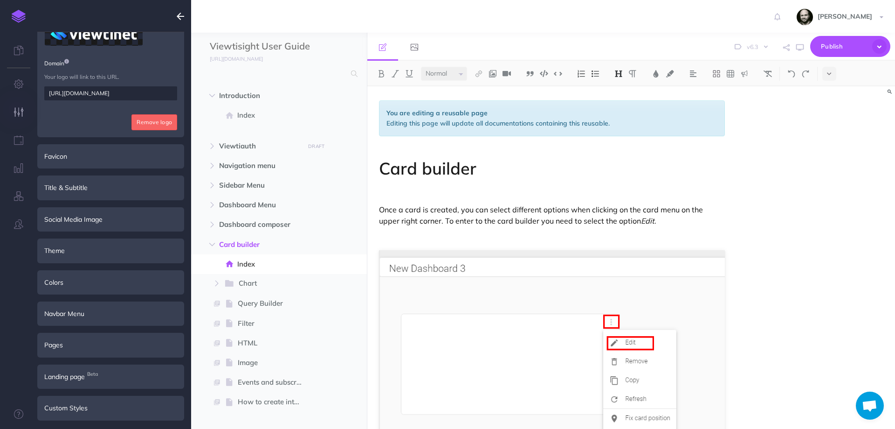
click at [75, 404] on div "Custom Styles" at bounding box center [110, 407] width 147 height 24
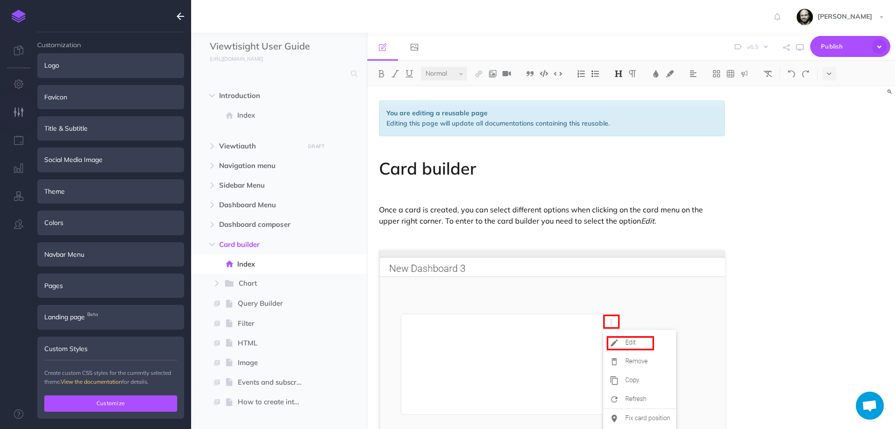
click at [91, 395] on button "Customize" at bounding box center [110, 403] width 133 height 16
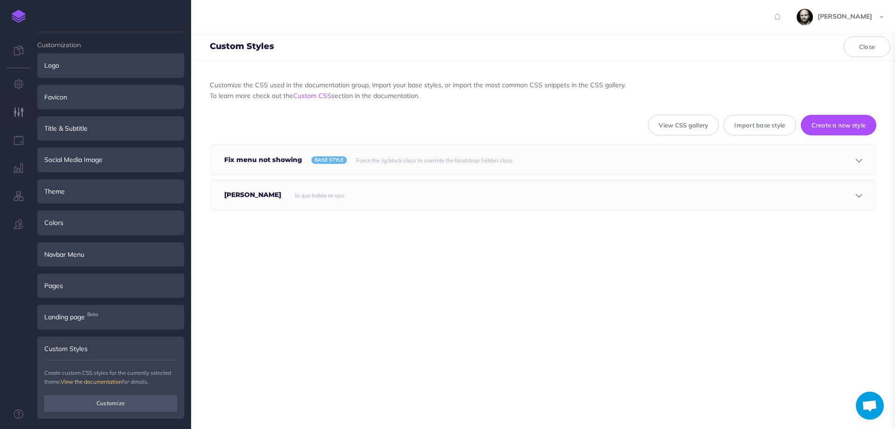
click at [295, 198] on small "lo que había en qos" at bounding box center [319, 195] width 49 height 7
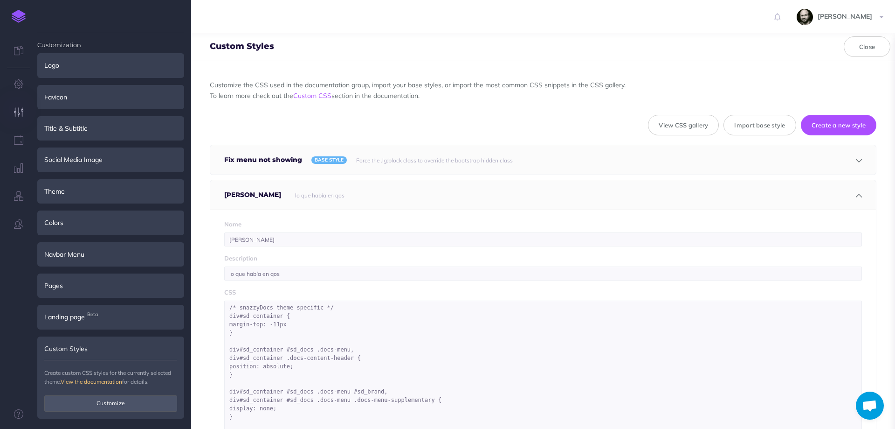
click at [264, 164] on h5 "Fix menu not showing" at bounding box center [265, 159] width 83 height 29
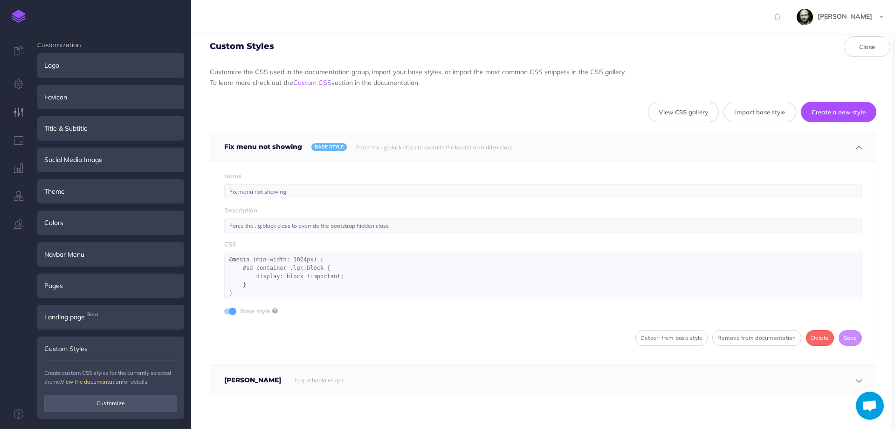
scroll to position [17, 0]
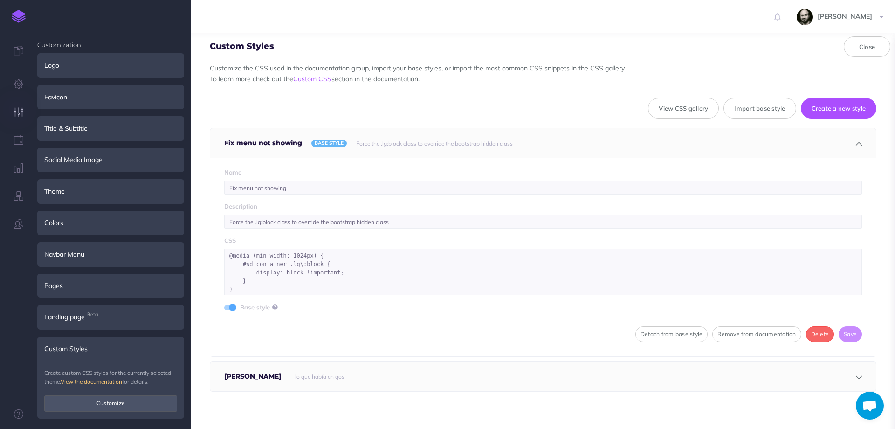
click at [306, 385] on div "lo que había en qos" at bounding box center [542, 375] width 503 height 29
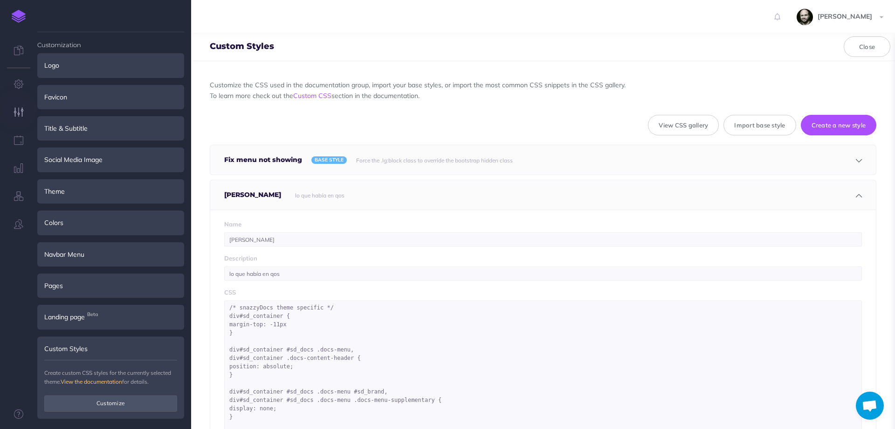
scroll to position [125, 0]
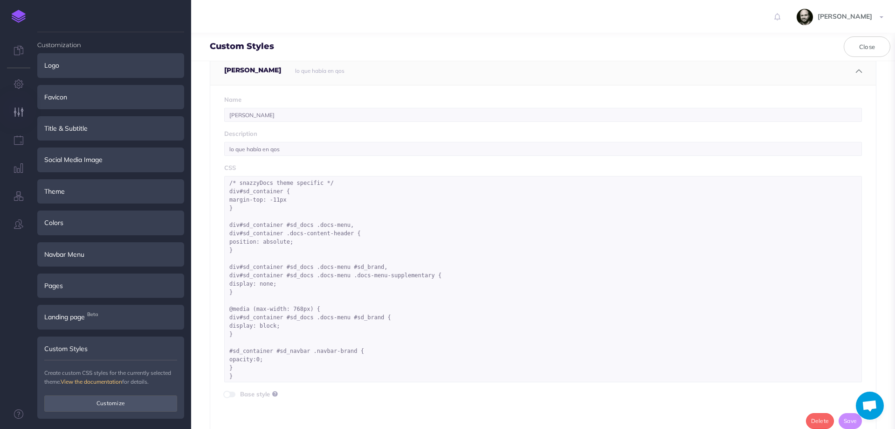
click at [22, 12] on img at bounding box center [19, 16] width 14 height 13
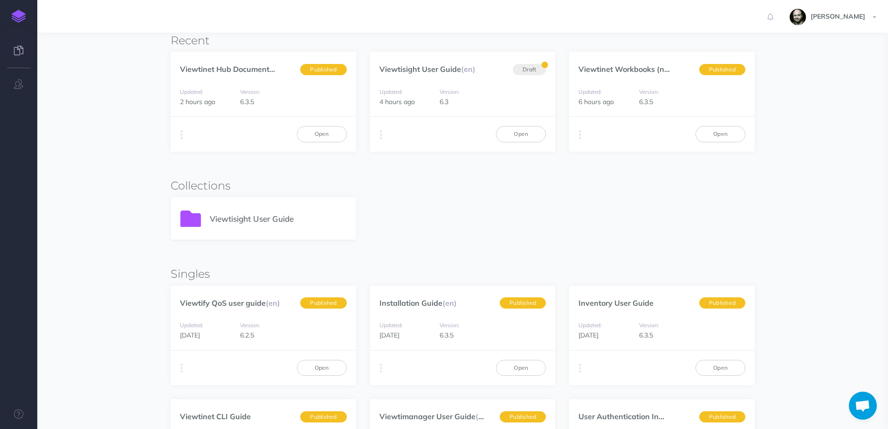
scroll to position [125, 0]
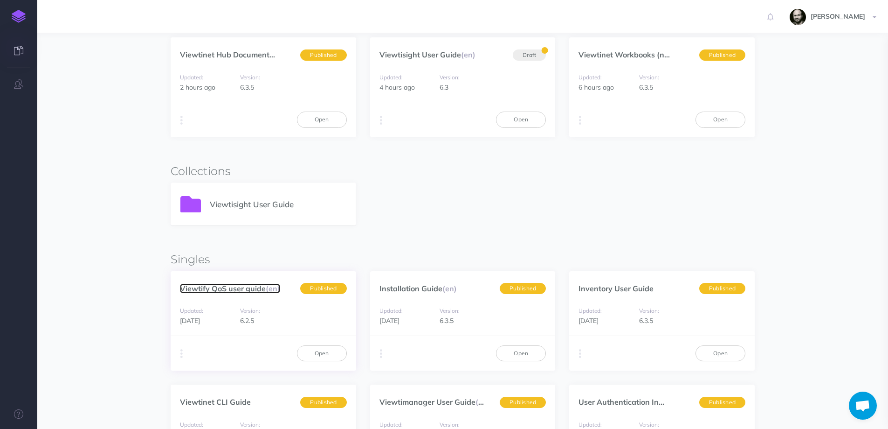
click at [204, 292] on link "Viewtify QoS user guide (en)" at bounding box center [230, 288] width 100 height 9
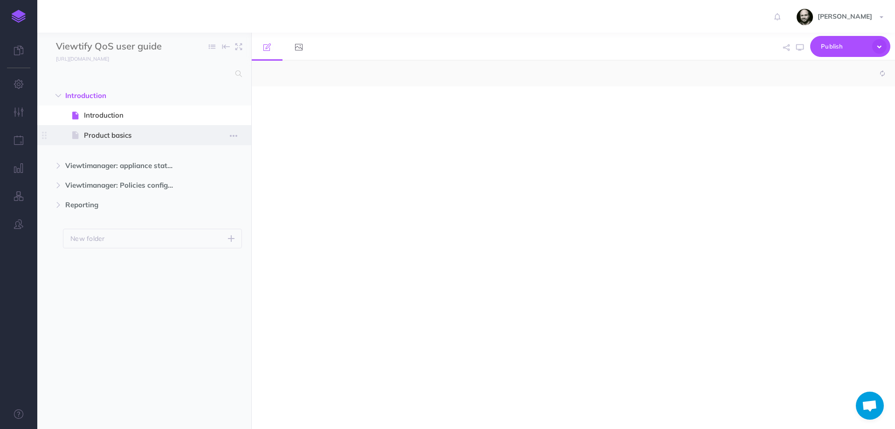
scroll to position [562, 0]
select select "null"
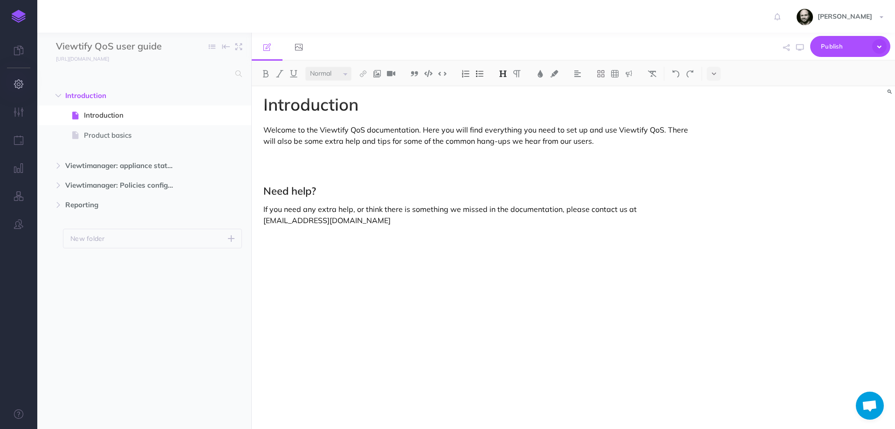
click at [20, 83] on icon "button" at bounding box center [19, 83] width 10 height 9
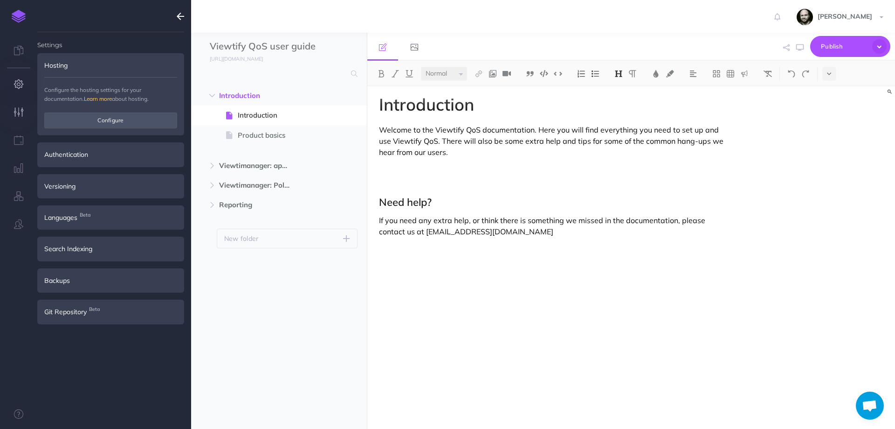
click at [21, 108] on icon "button" at bounding box center [19, 111] width 10 height 9
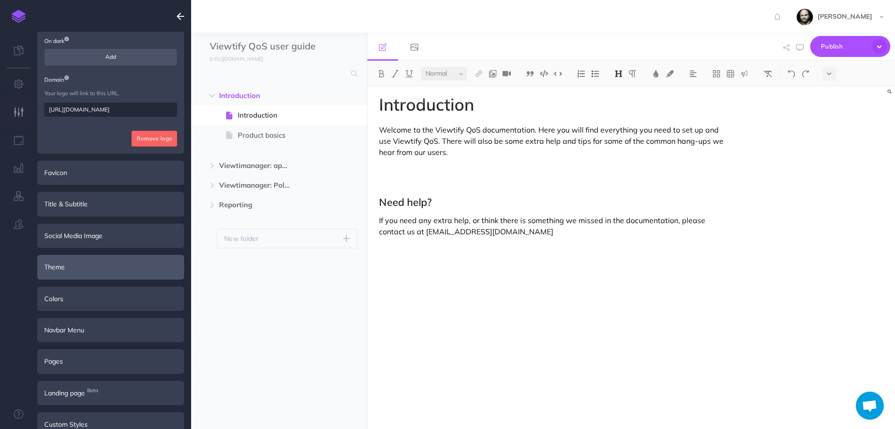
scroll to position [116, 0]
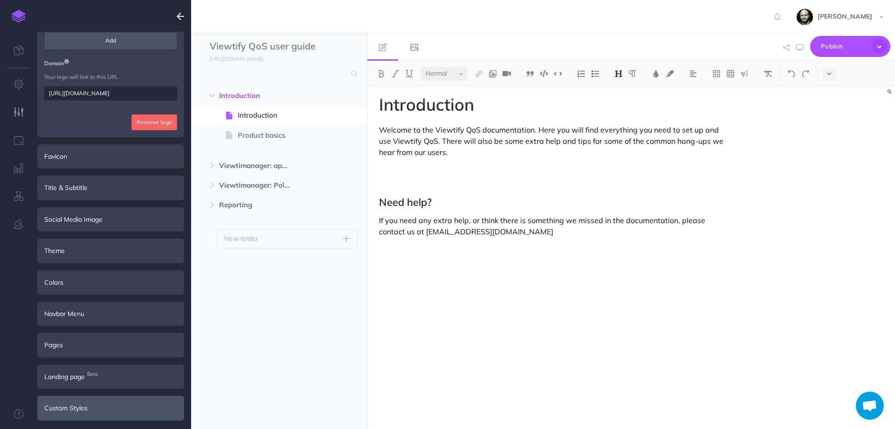
click at [104, 413] on div "Custom Styles" at bounding box center [110, 407] width 147 height 24
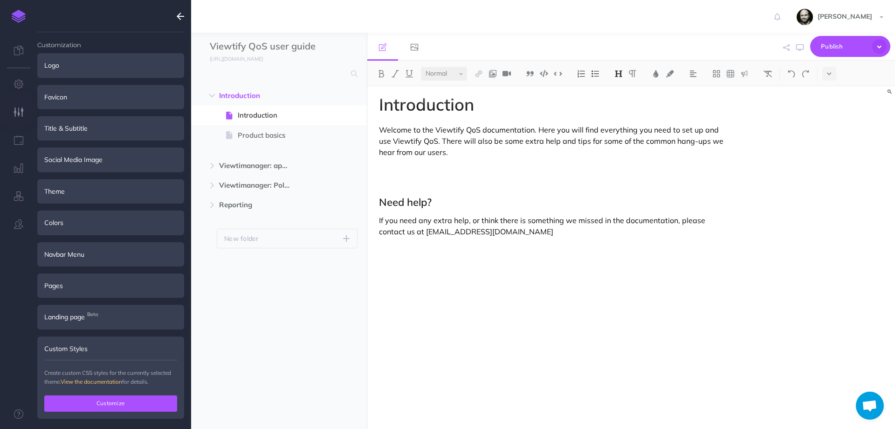
click at [106, 409] on button "Customize" at bounding box center [110, 403] width 133 height 16
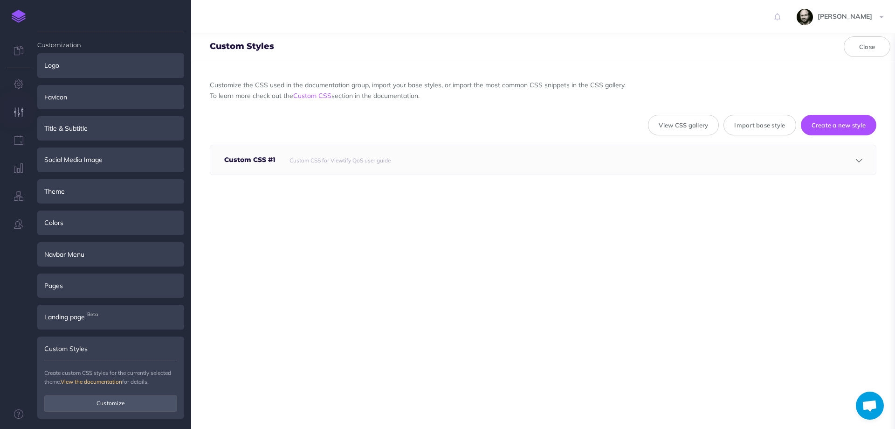
click at [315, 157] on small "Custom CSS for Viewtify QoS user guide" at bounding box center [340, 160] width 101 height 7
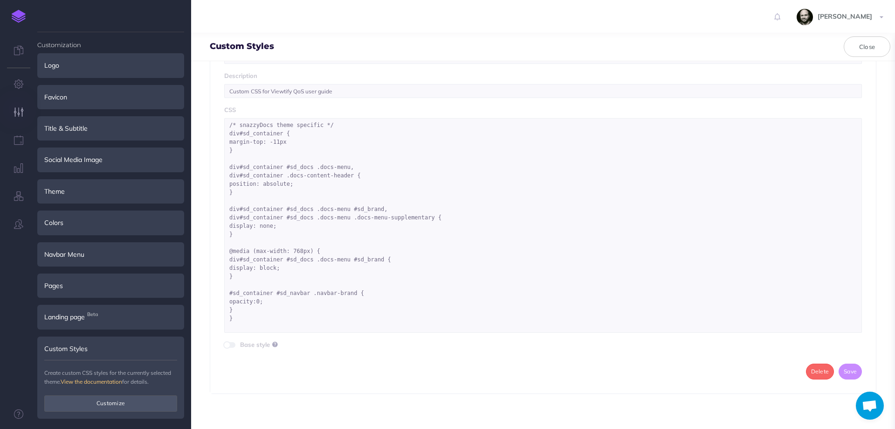
scroll to position [150, 0]
click at [17, 18] on img at bounding box center [19, 16] width 14 height 13
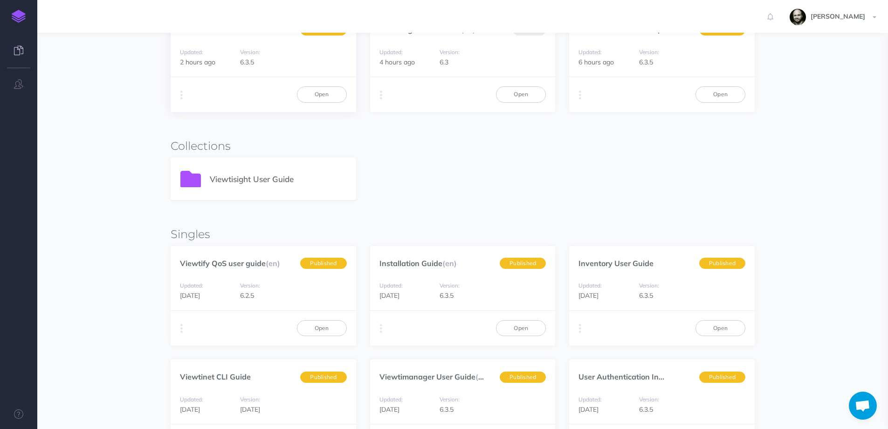
scroll to position [249, 0]
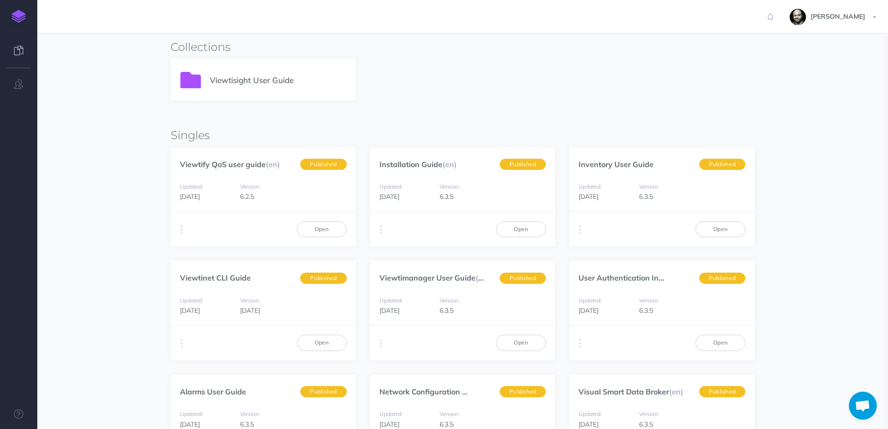
click at [14, 13] on img at bounding box center [19, 16] width 14 height 13
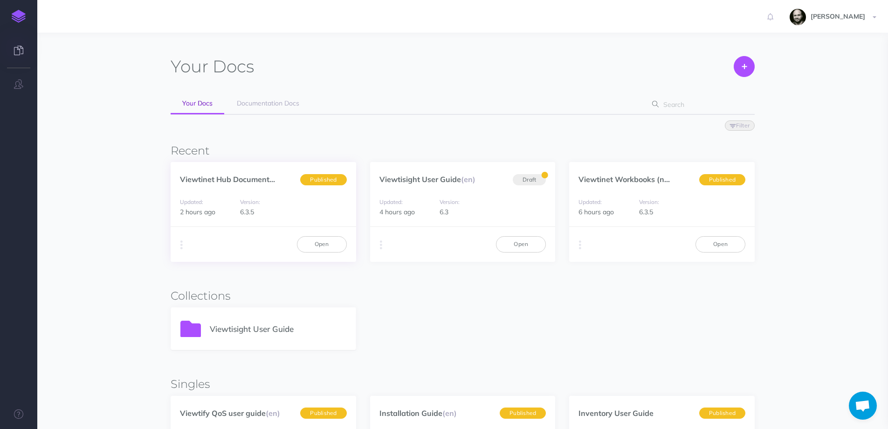
scroll to position [562, 0]
click at [201, 178] on link "Viewtinet Hub Document..." at bounding box center [227, 178] width 95 height 9
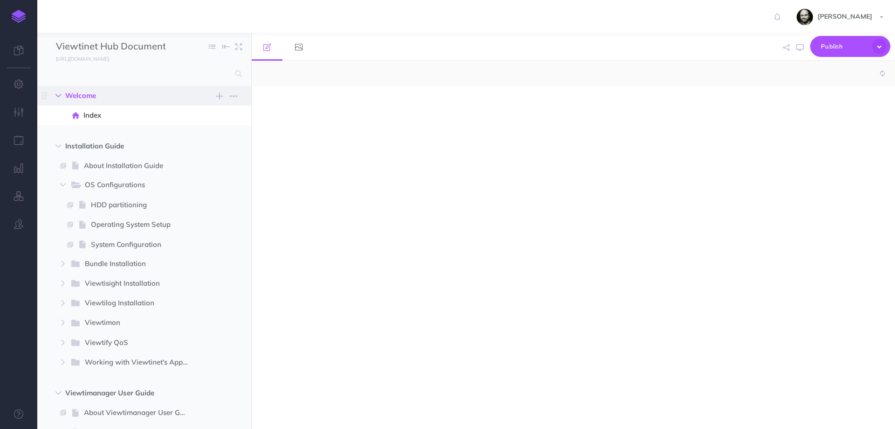
select select "null"
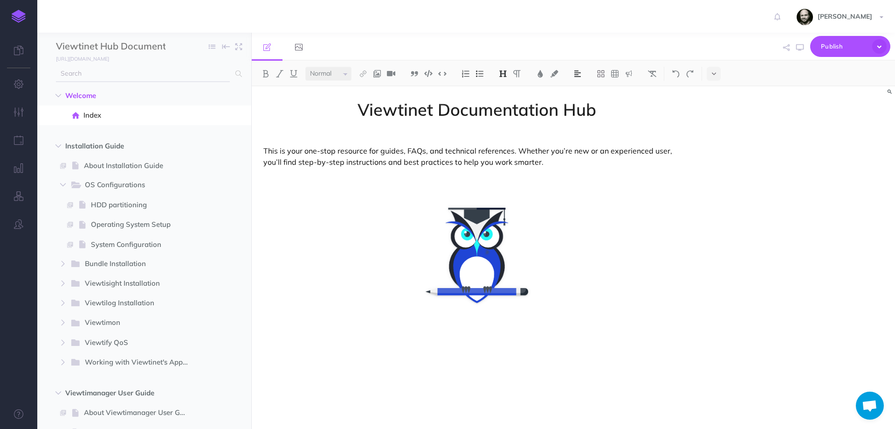
scroll to position [562, 0]
click at [18, 105] on button "button" at bounding box center [18, 112] width 37 height 28
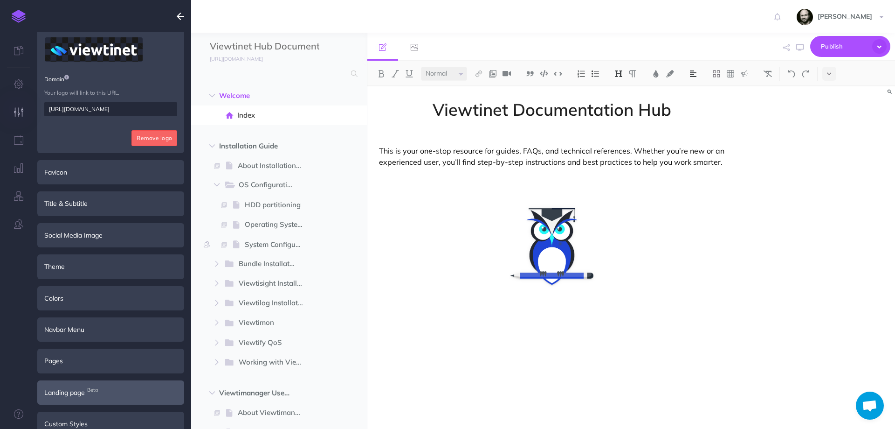
scroll to position [127, 0]
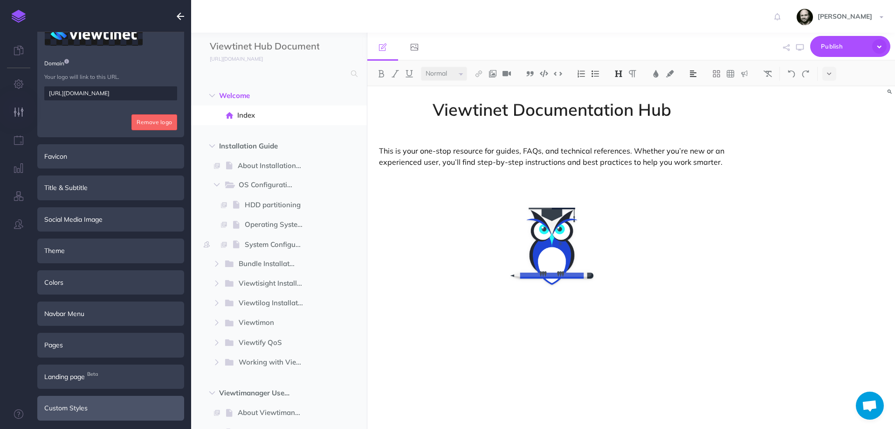
click at [70, 413] on div "Custom Styles" at bounding box center [110, 407] width 147 height 24
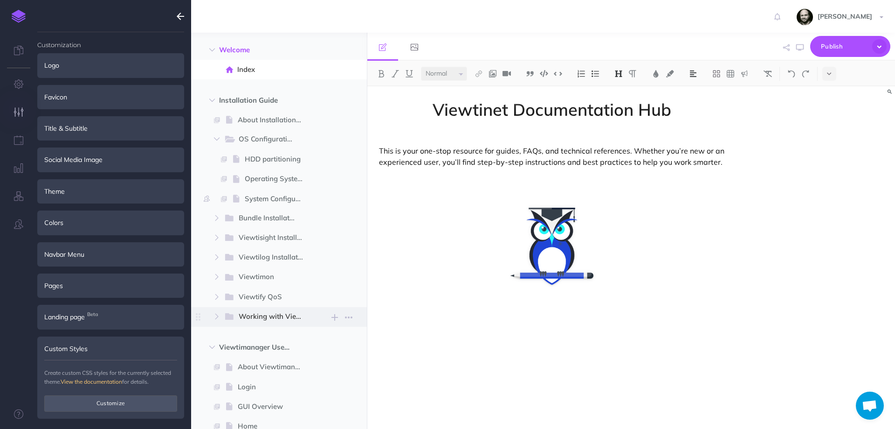
scroll to position [125, 0]
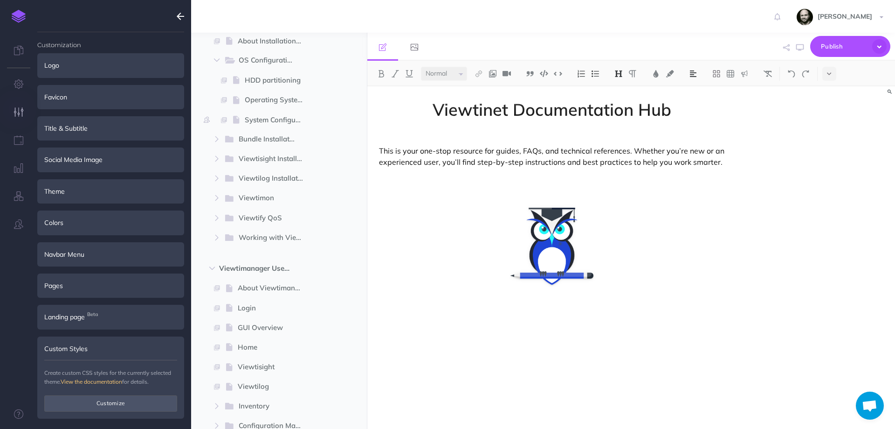
click at [131, 394] on div "Create custom CSS styles for the currently selected theme. View the documentati…" at bounding box center [110, 386] width 133 height 52
click at [128, 401] on button "Customize" at bounding box center [110, 403] width 133 height 16
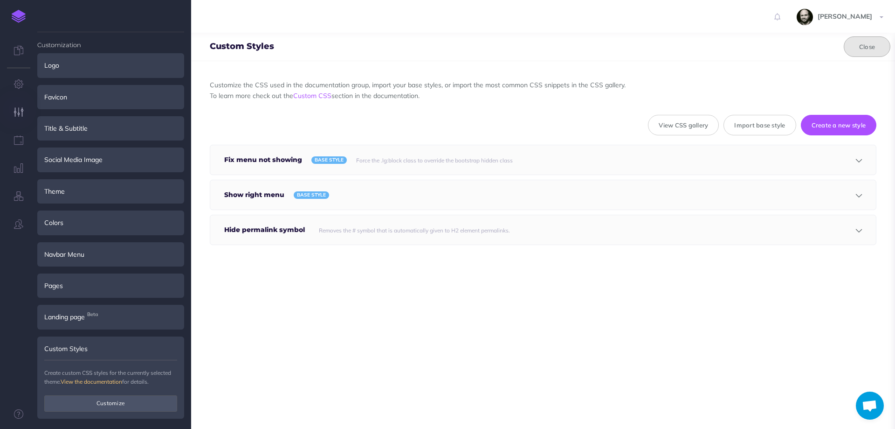
click at [858, 46] on button "Close" at bounding box center [867, 46] width 47 height 21
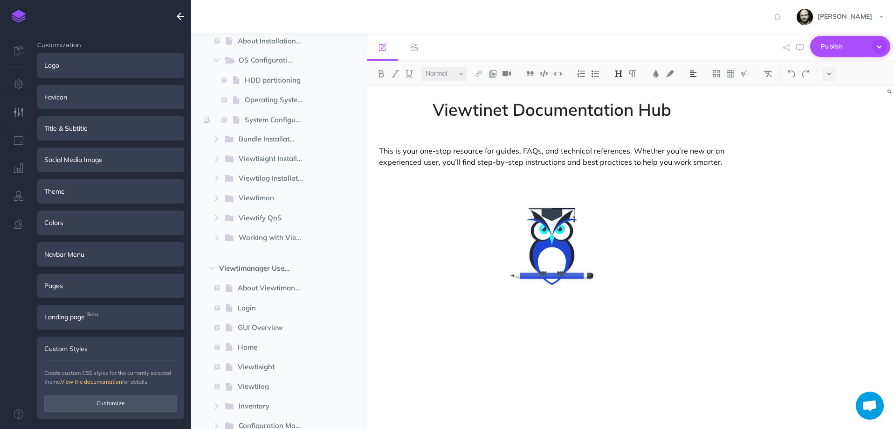
click at [856, 47] on span "Publish" at bounding box center [844, 46] width 47 height 14
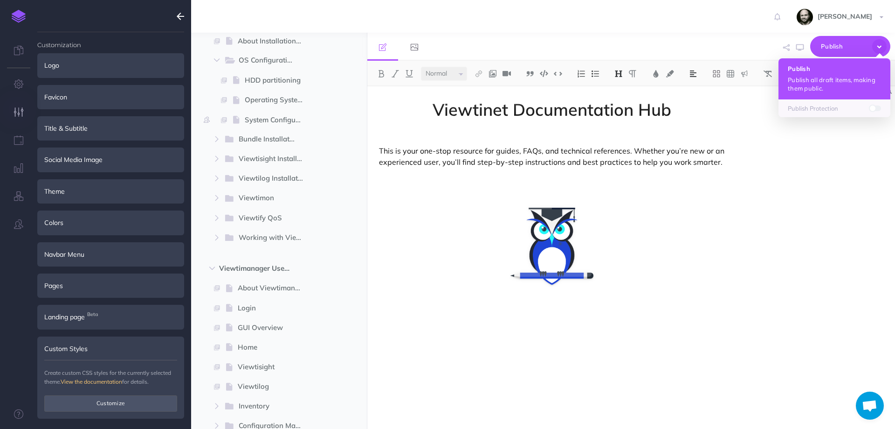
click at [809, 78] on p "Publish all draft items, making them public." at bounding box center [834, 84] width 93 height 17
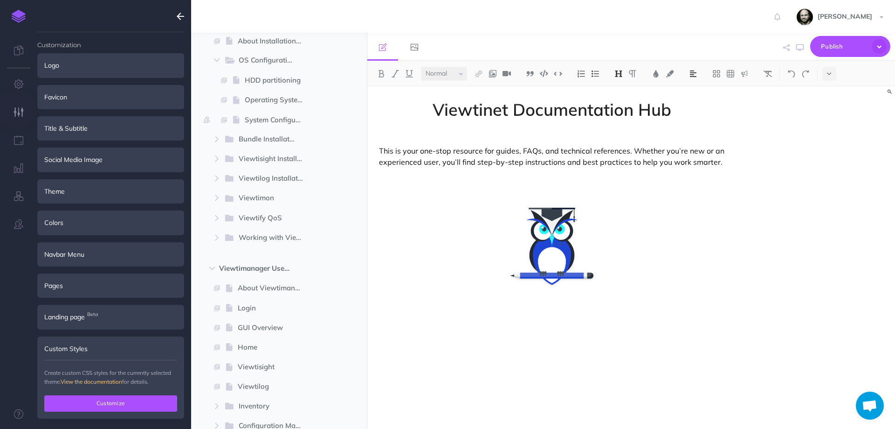
click at [79, 403] on button "Customize" at bounding box center [110, 403] width 133 height 16
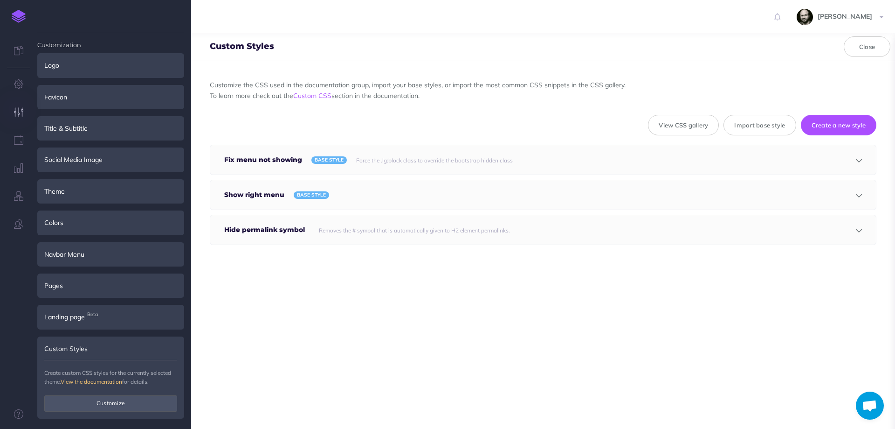
click at [252, 153] on h5 "Fix menu not showing" at bounding box center [265, 159] width 83 height 29
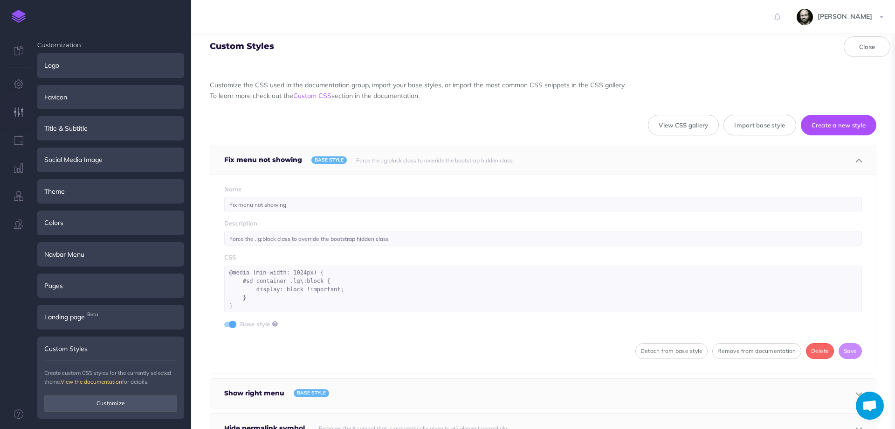
click at [252, 153] on h5 "Fix menu not showing" at bounding box center [265, 159] width 83 height 29
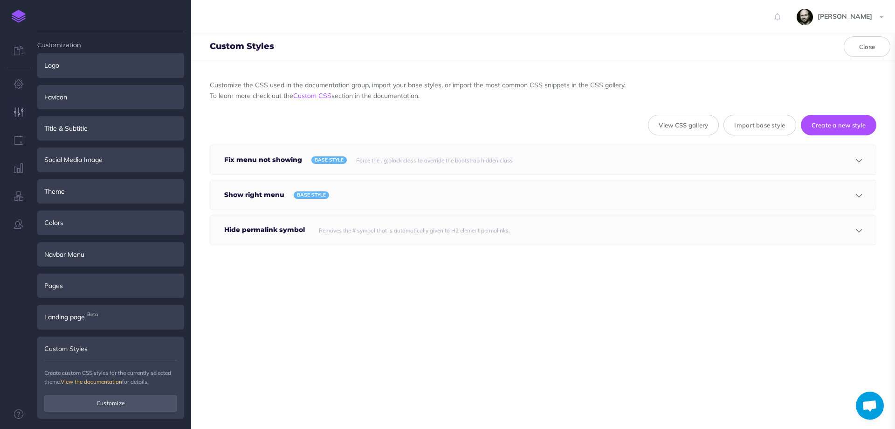
click at [255, 195] on h5 "Show right menu" at bounding box center [256, 194] width 65 height 29
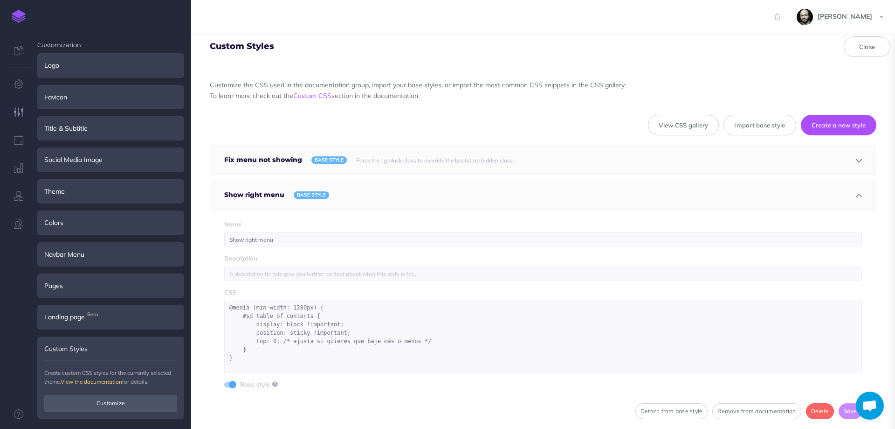
click at [255, 195] on h5 "Show right menu" at bounding box center [256, 194] width 65 height 29
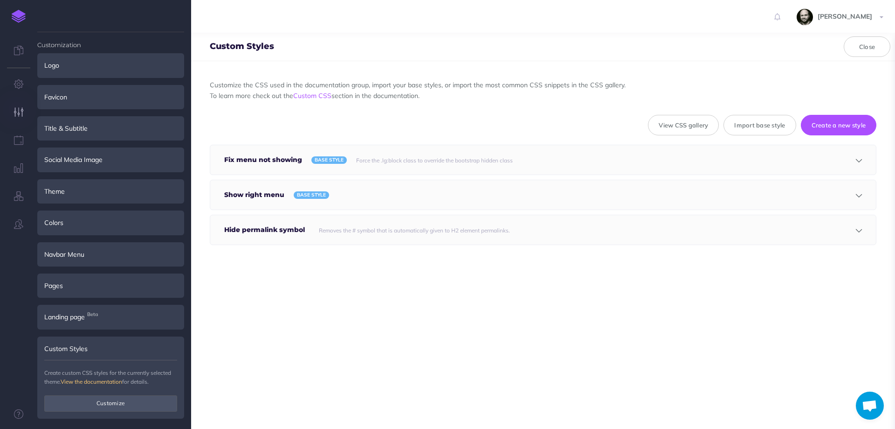
click at [255, 227] on h5 "Hide permalink symbol" at bounding box center [266, 229] width 85 height 29
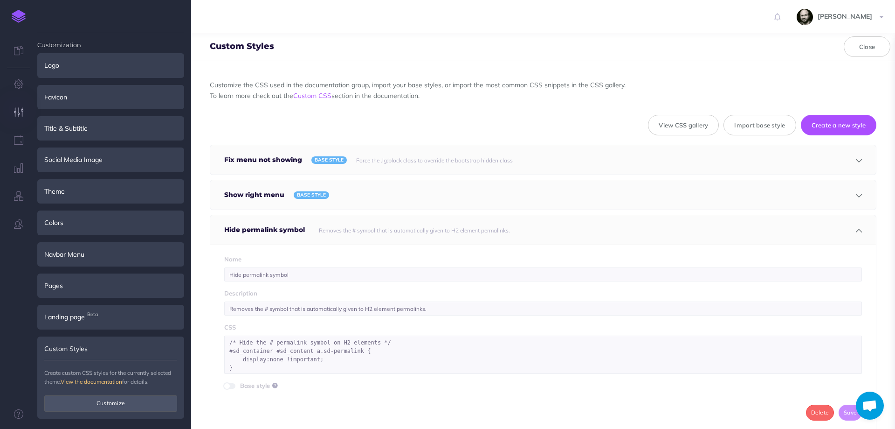
scroll to position [43, 0]
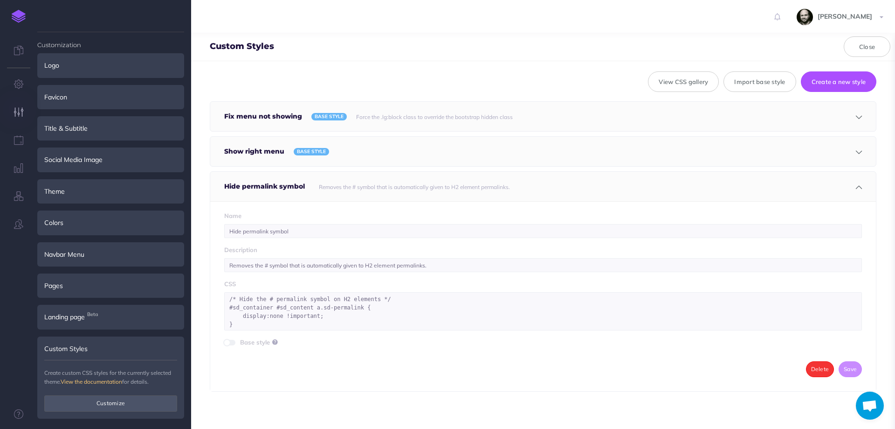
click at [807, 367] on button "Delete" at bounding box center [820, 369] width 28 height 16
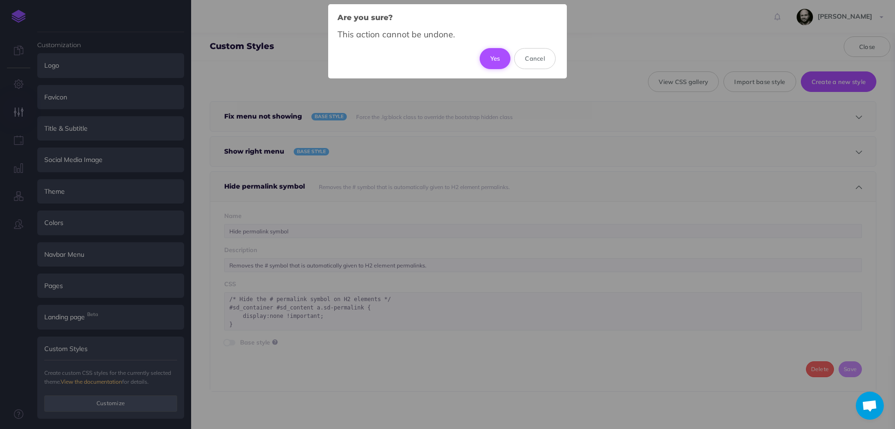
click at [492, 58] on button "Yes" at bounding box center [495, 58] width 31 height 21
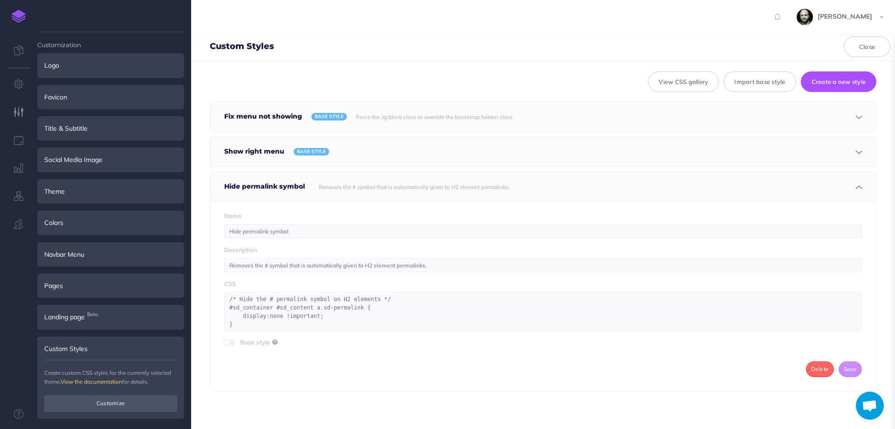
scroll to position [0, 0]
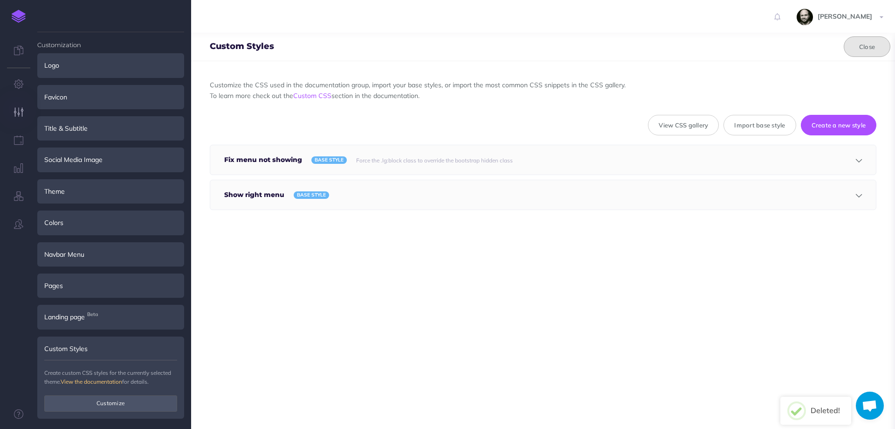
click at [850, 43] on button "Close" at bounding box center [867, 46] width 47 height 21
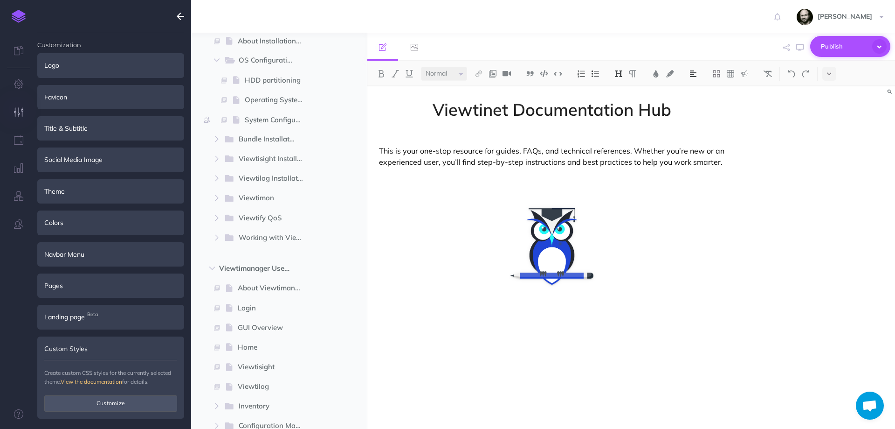
click at [850, 43] on span "Publish" at bounding box center [844, 46] width 47 height 14
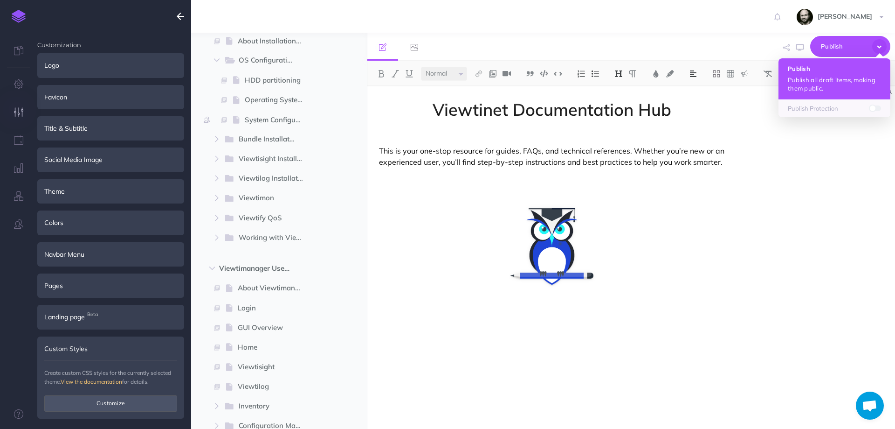
click at [821, 74] on button "Publish Publish all draft items, making them public." at bounding box center [835, 78] width 112 height 41
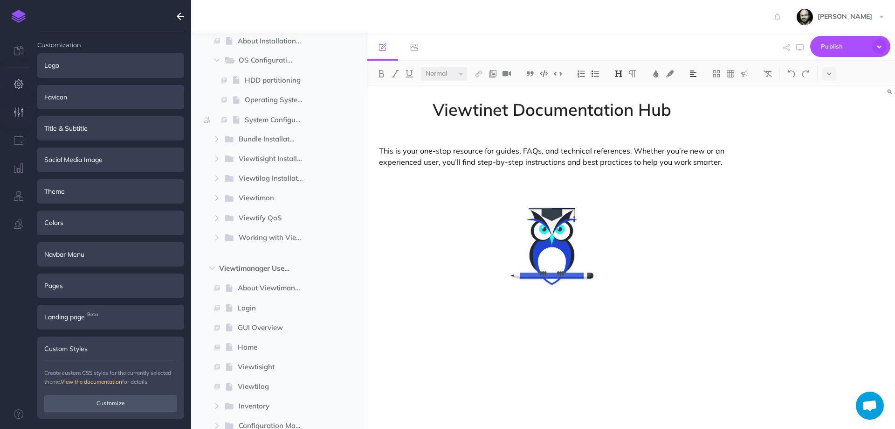
click at [19, 83] on icon "button" at bounding box center [19, 83] width 10 height 9
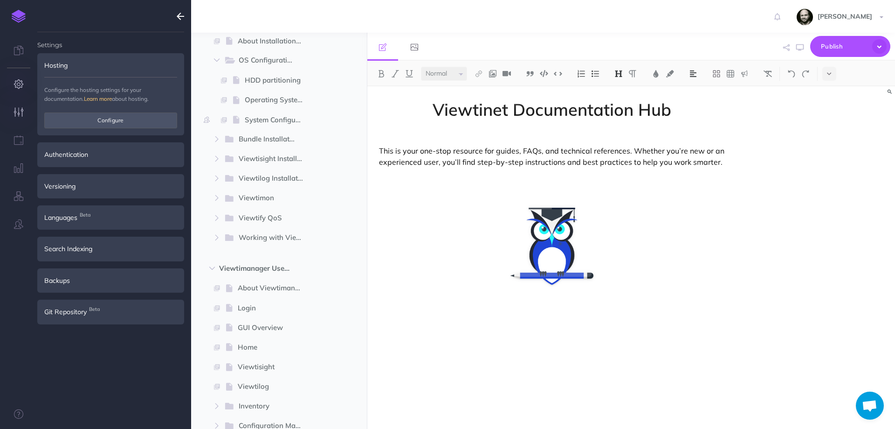
click at [19, 111] on icon "button" at bounding box center [19, 111] width 10 height 9
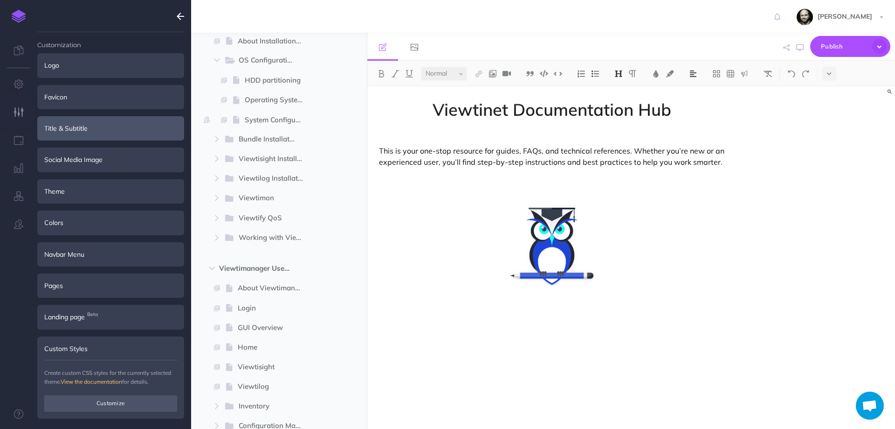
click at [95, 130] on div "Title & Subtitle" at bounding box center [110, 128] width 147 height 24
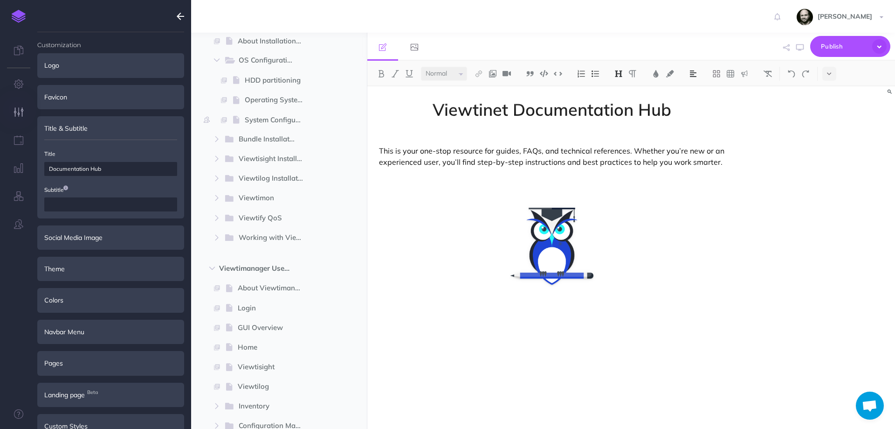
click at [95, 130] on div "Title & Subtitle" at bounding box center [110, 128] width 147 height 24
click at [97, 256] on ul "Customization Logo On light On dark Domain Your logo will link to this URL. [UR…" at bounding box center [110, 234] width 147 height 404
click at [94, 268] on div "Theme" at bounding box center [110, 268] width 147 height 24
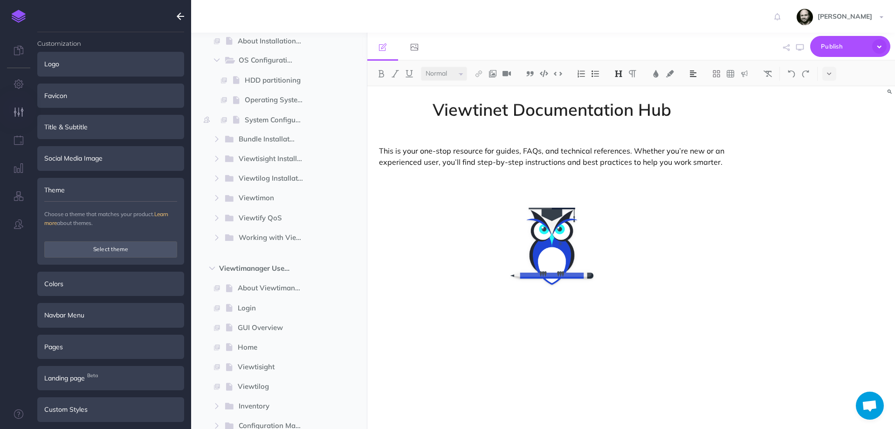
scroll to position [3, 0]
click at [87, 290] on div "Colors" at bounding box center [110, 282] width 147 height 24
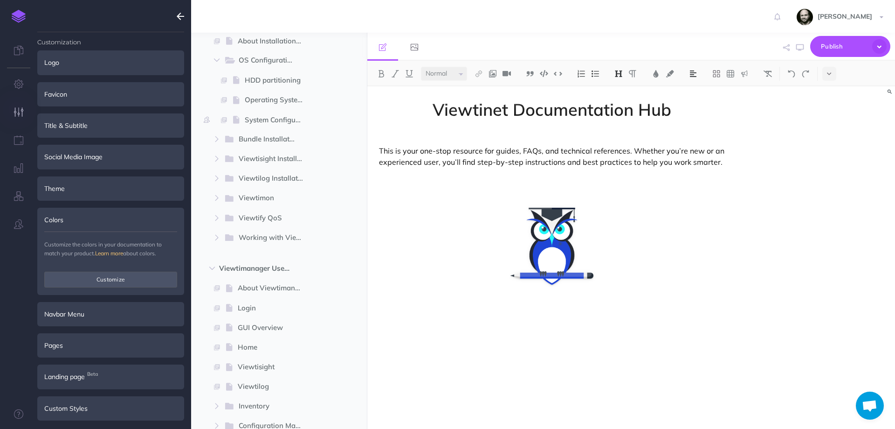
scroll to position [0, 0]
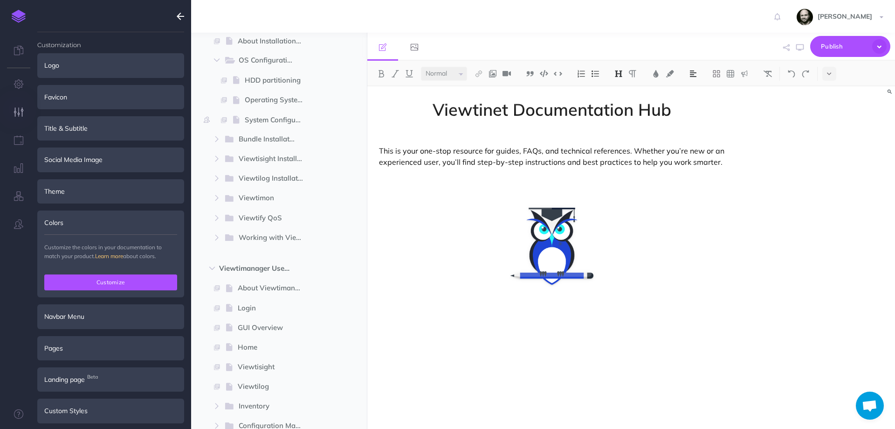
click at [76, 283] on button "Customize" at bounding box center [110, 282] width 133 height 16
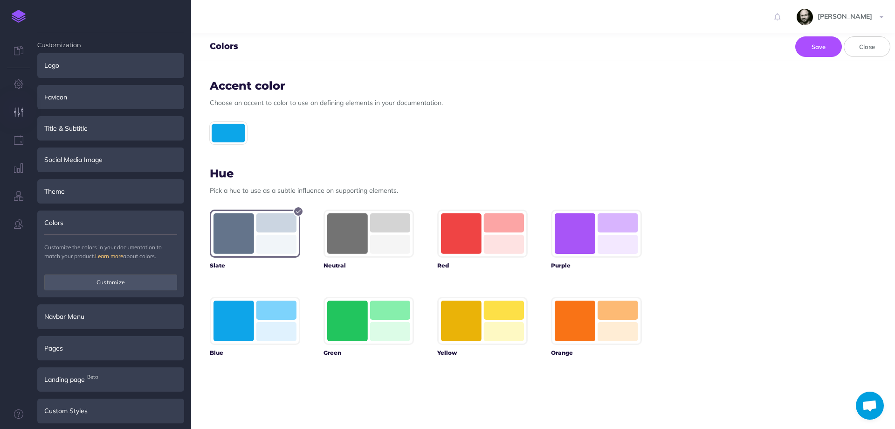
scroll to position [3, 0]
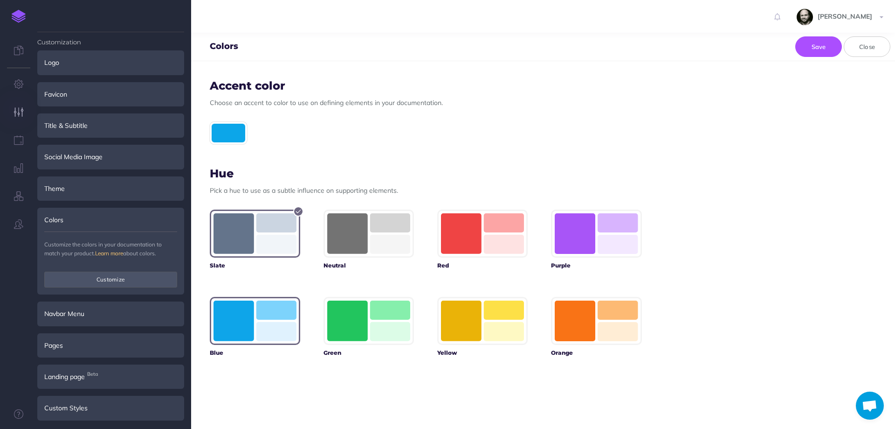
click at [247, 321] on rect "button" at bounding box center [234, 320] width 41 height 41
click at [819, 43] on button "Save" at bounding box center [819, 46] width 47 height 21
click at [811, 48] on button "Save" at bounding box center [819, 46] width 47 height 21
click at [867, 48] on button "Close" at bounding box center [867, 46] width 47 height 21
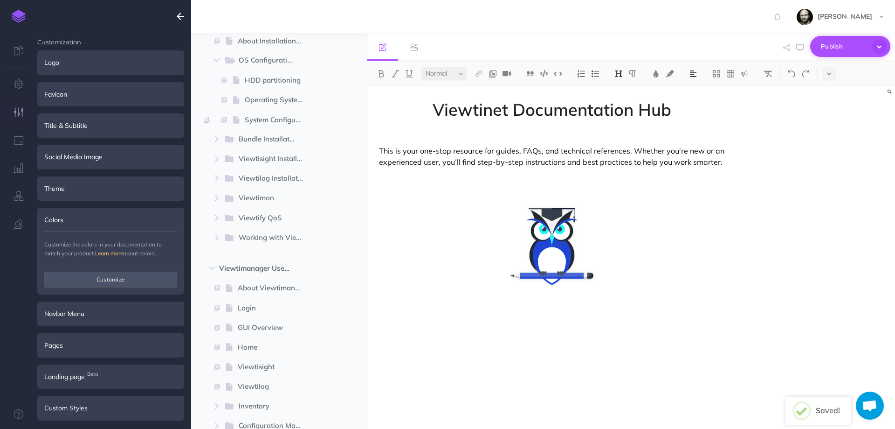
click at [845, 48] on span "Publish" at bounding box center [844, 46] width 47 height 14
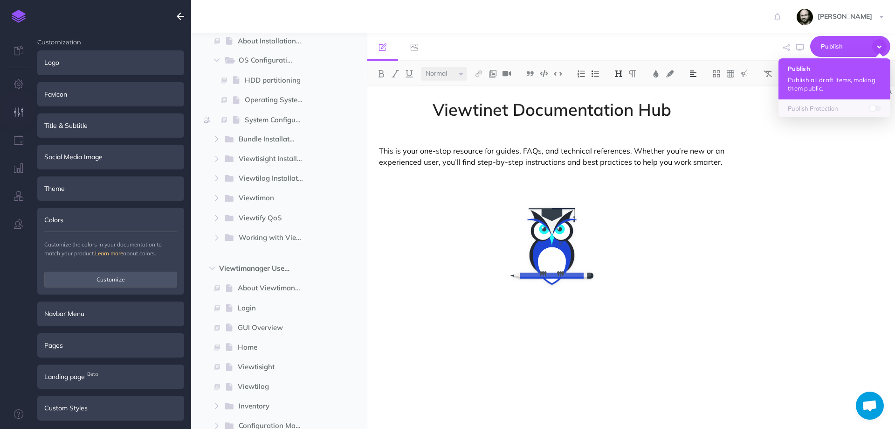
click at [823, 76] on p "Publish all draft items, making them public." at bounding box center [834, 84] width 93 height 17
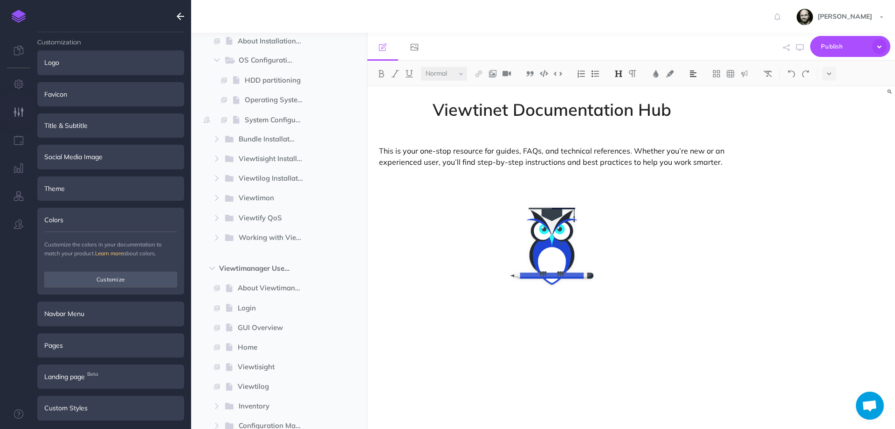
click at [15, 111] on icon "button" at bounding box center [19, 111] width 10 height 9
click at [95, 401] on div "Custom Styles" at bounding box center [110, 407] width 147 height 24
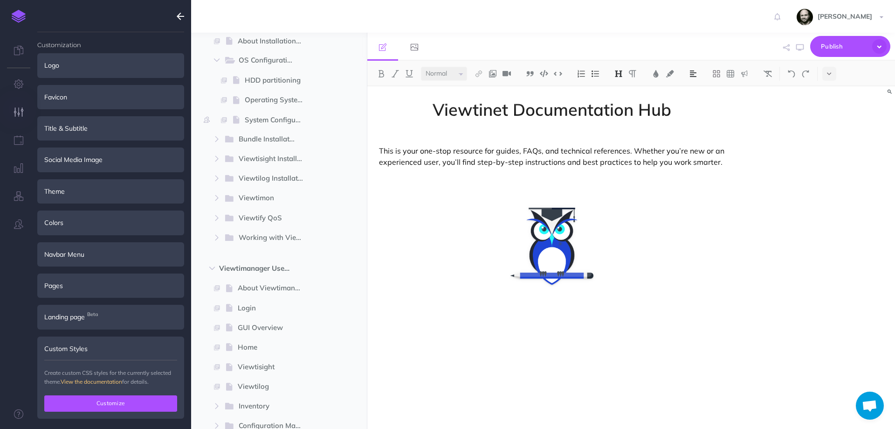
click at [95, 398] on button "Customize" at bounding box center [110, 403] width 133 height 16
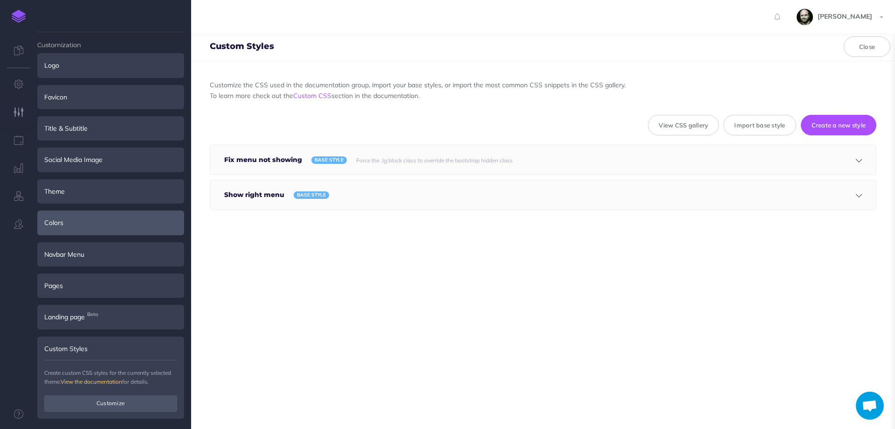
click at [86, 222] on div "Colors" at bounding box center [110, 222] width 147 height 24
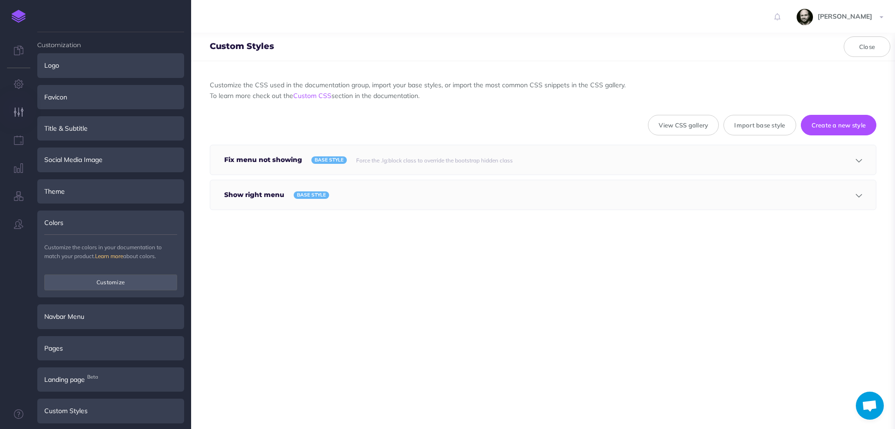
click at [86, 222] on div "Colors" at bounding box center [110, 222] width 147 height 24
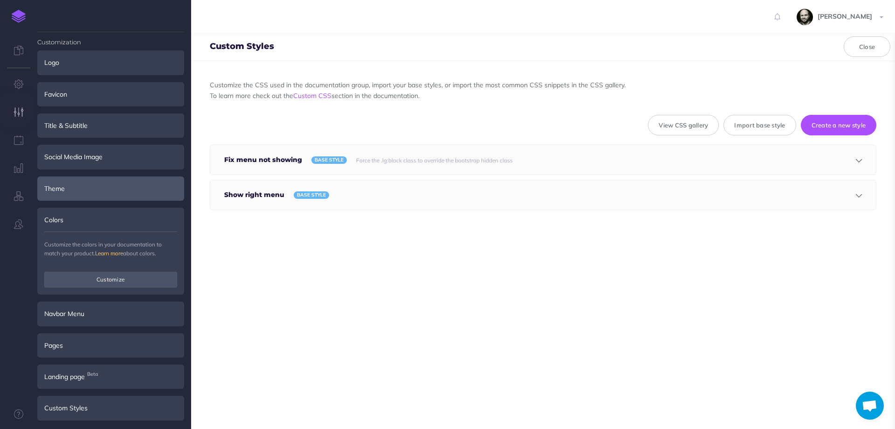
click at [64, 199] on div "Theme" at bounding box center [110, 188] width 147 height 24
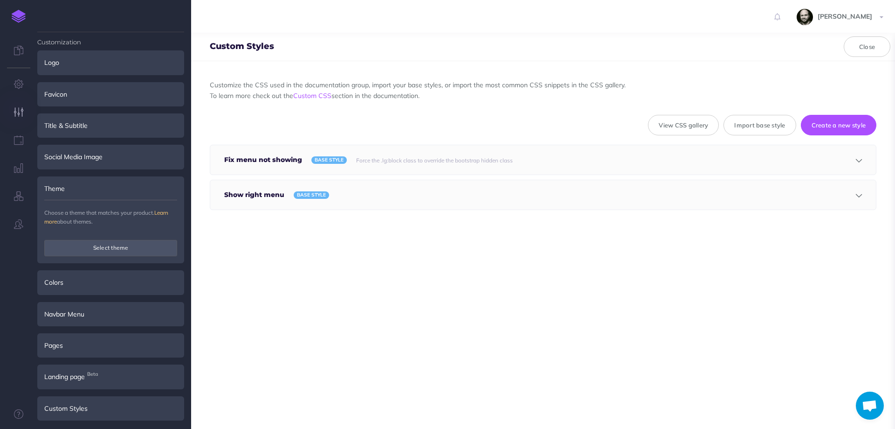
scroll to position [0, 0]
click at [317, 252] on div "Customize the CSS used in the documentation group, import your base styles, or …" at bounding box center [543, 244] width 704 height 367
click at [273, 166] on h5 "Fix menu not showing" at bounding box center [265, 159] width 83 height 29
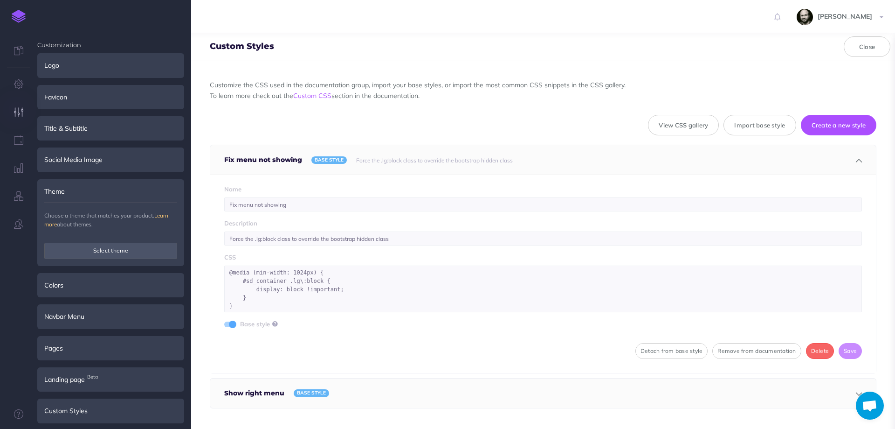
click at [273, 166] on h5 "Fix menu not showing" at bounding box center [265, 159] width 83 height 29
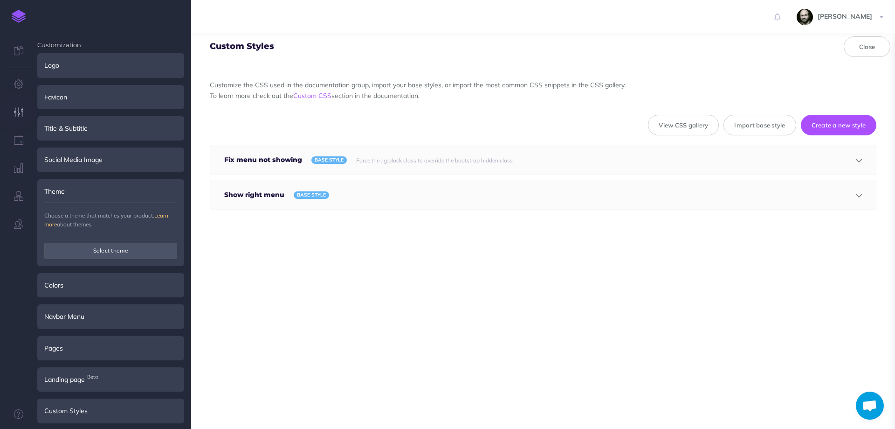
click at [265, 192] on h5 "Show right menu" at bounding box center [256, 194] width 65 height 29
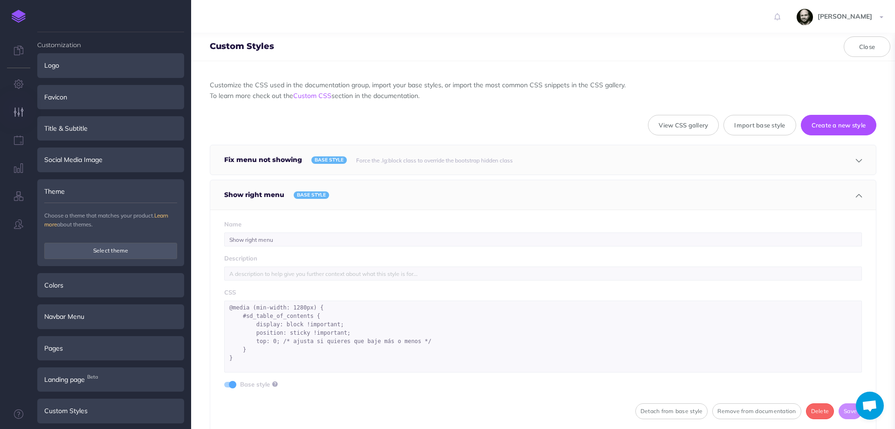
click at [265, 192] on h5 "Show right menu" at bounding box center [256, 194] width 65 height 29
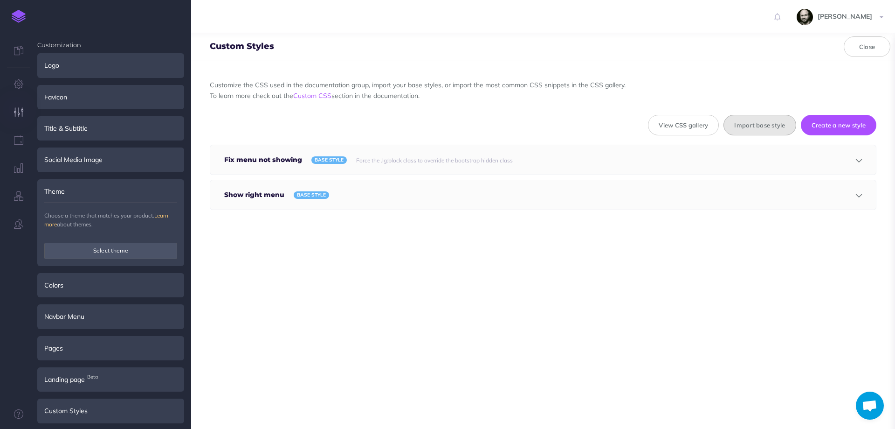
click at [738, 123] on button "Import base style" at bounding box center [760, 125] width 72 height 21
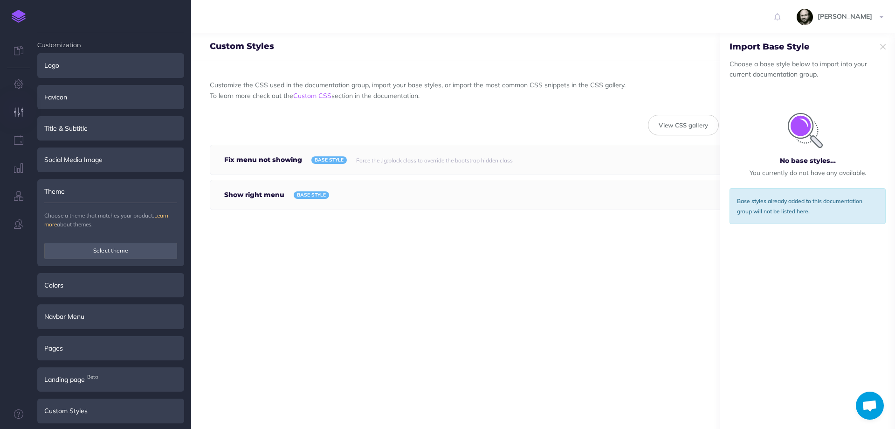
click at [682, 158] on div "Force the .lg:block class to override the bootstrap hidden class" at bounding box center [573, 159] width 442 height 29
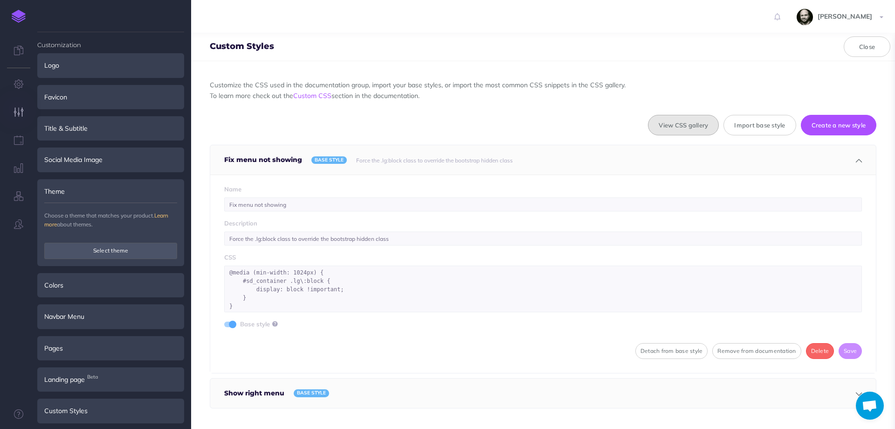
click at [681, 132] on button "View CSS gallery" at bounding box center [683, 125] width 71 height 21
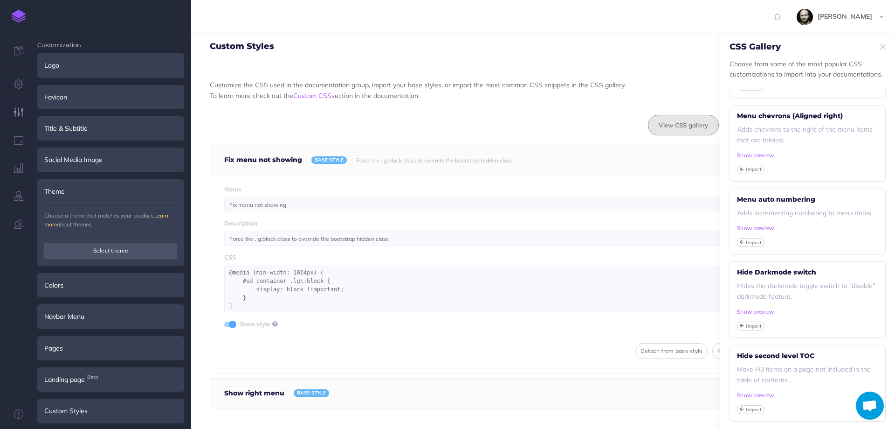
scroll to position [255, 0]
click at [760, 311] on small "Show preview" at bounding box center [755, 311] width 37 height 7
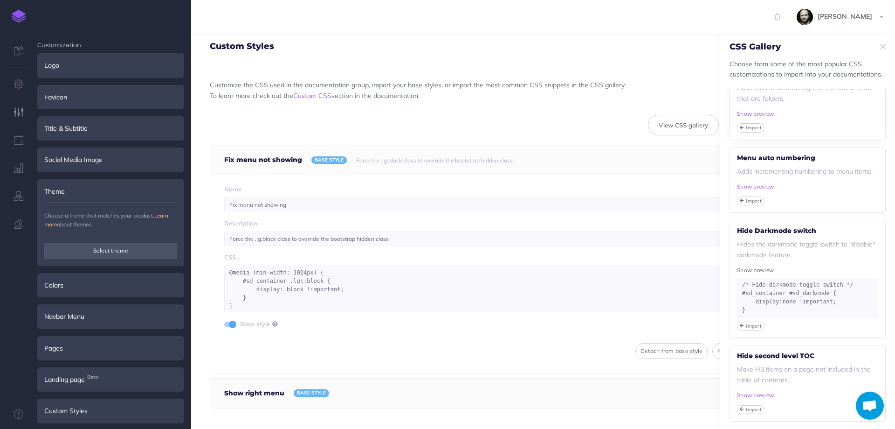
scroll to position [297, 0]
click at [78, 193] on div "Theme" at bounding box center [110, 191] width 147 height 24
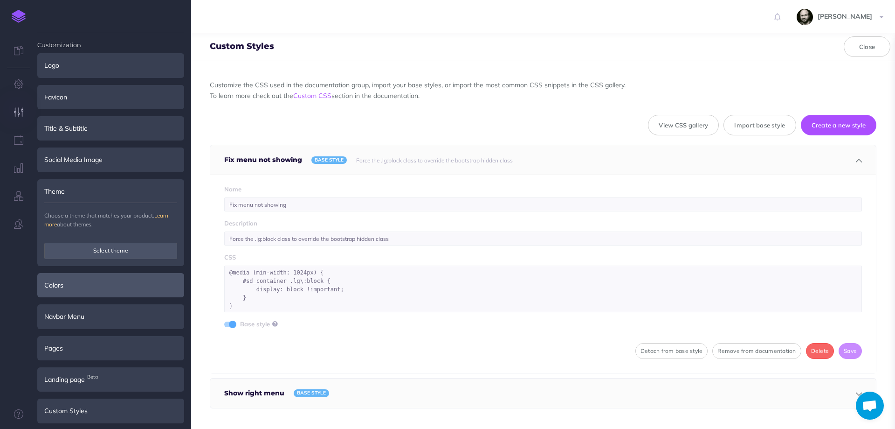
click at [73, 290] on div "Colors" at bounding box center [110, 285] width 147 height 24
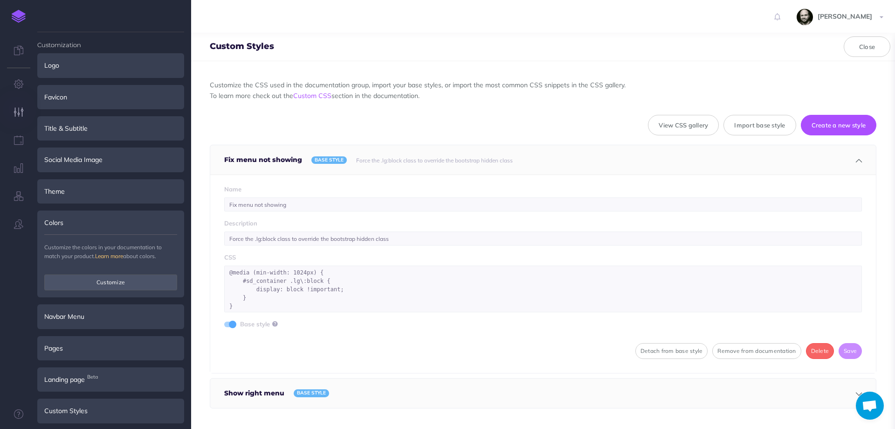
scroll to position [3, 0]
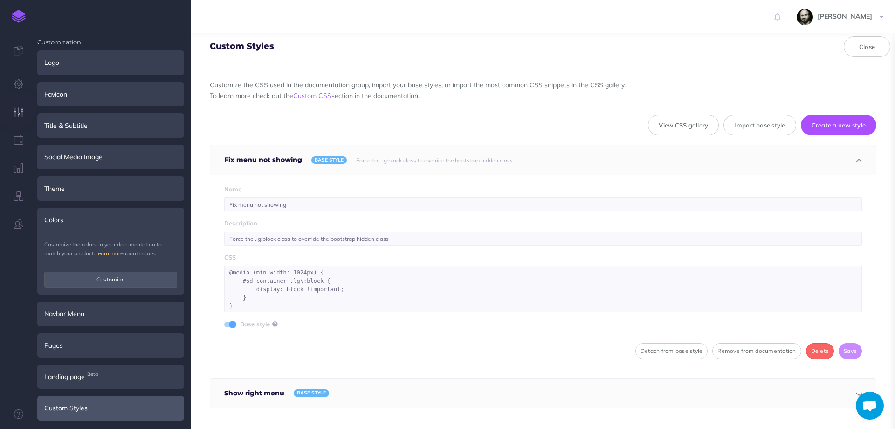
click at [56, 413] on div "Custom Styles" at bounding box center [110, 407] width 147 height 24
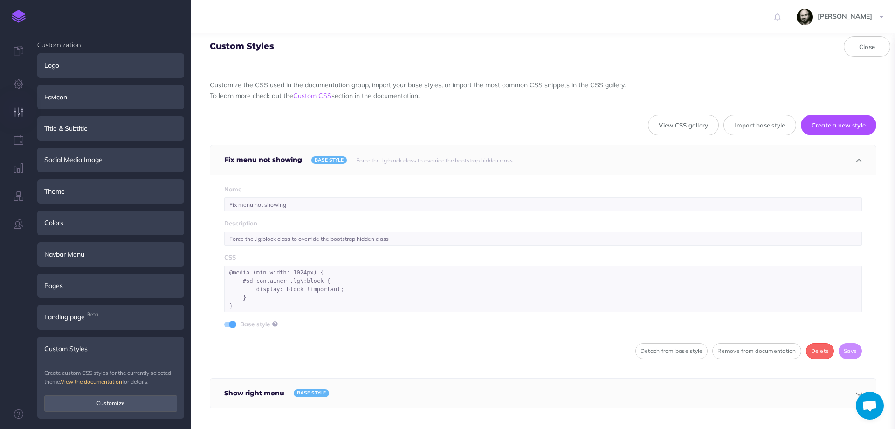
scroll to position [0, 0]
click at [59, 402] on button "Customize" at bounding box center [110, 403] width 133 height 16
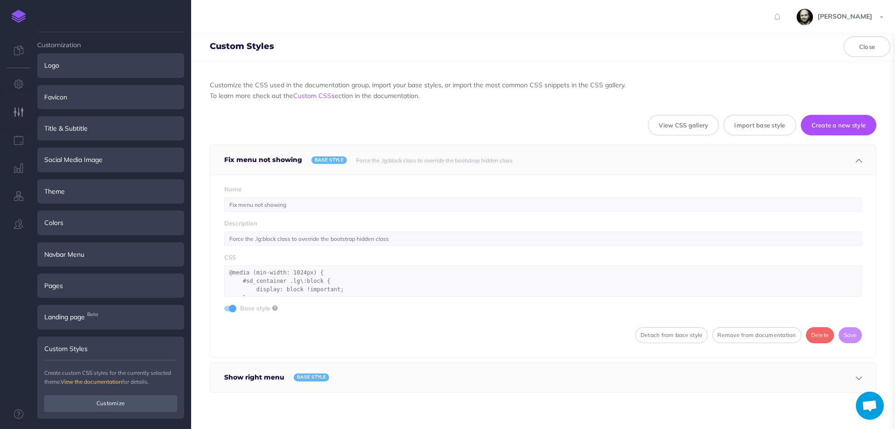
scroll to position [1, 0]
click at [274, 376] on h5 "Show right menu" at bounding box center [256, 375] width 65 height 29
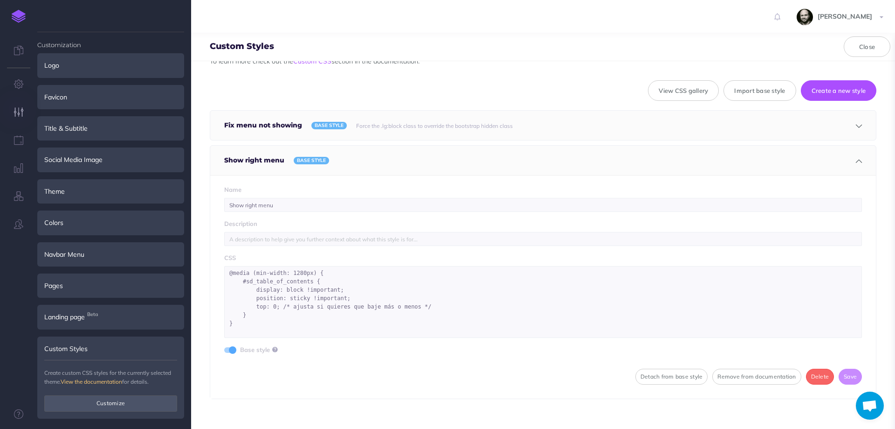
scroll to position [42, 0]
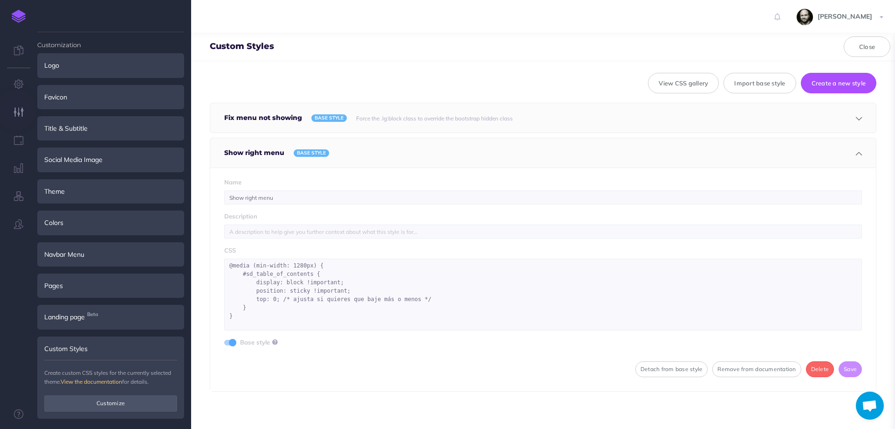
click at [550, 386] on div "Name Show right menu Description CSS @media (min-width: 1280px) { #sd_table_of_…" at bounding box center [543, 278] width 666 height 223
click at [837, 84] on button "Create a new style" at bounding box center [839, 83] width 76 height 21
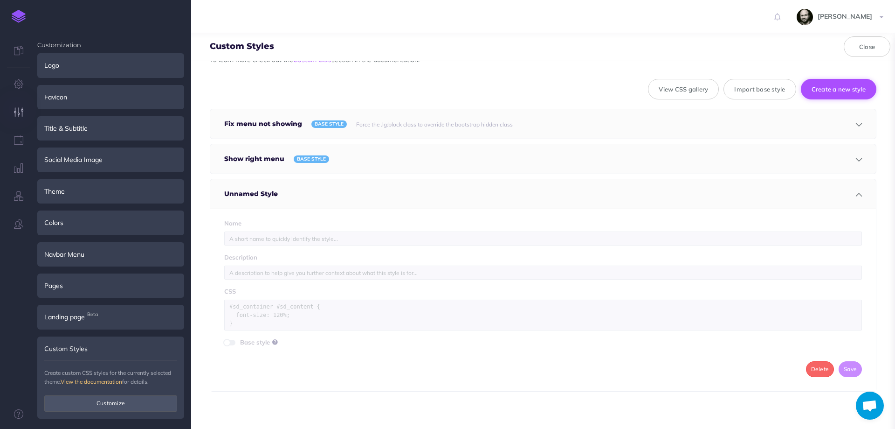
scroll to position [36, 0]
click at [238, 236] on input "text" at bounding box center [543, 238] width 638 height 14
type input "H1 shown correctly"
click at [331, 324] on textarea at bounding box center [543, 314] width 638 height 31
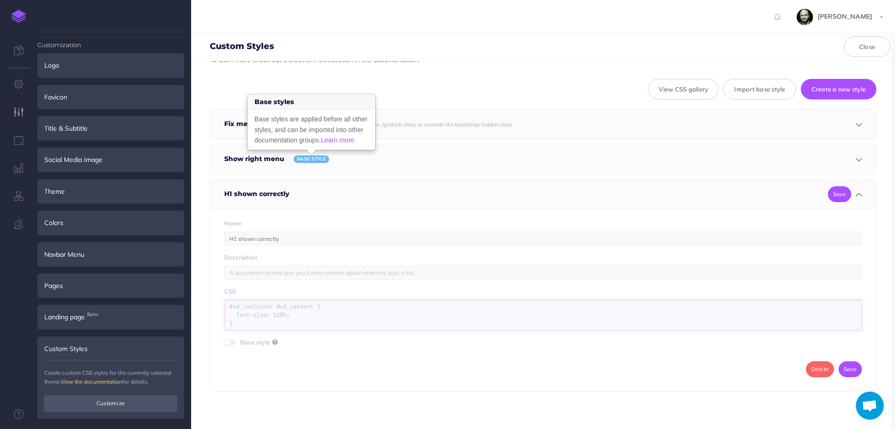
click at [273, 307] on textarea at bounding box center [543, 314] width 638 height 31
paste textarea "/* Forzar color de títulos dentro de SnazzyDocs */ #sd_container h1, #sd_contai…"
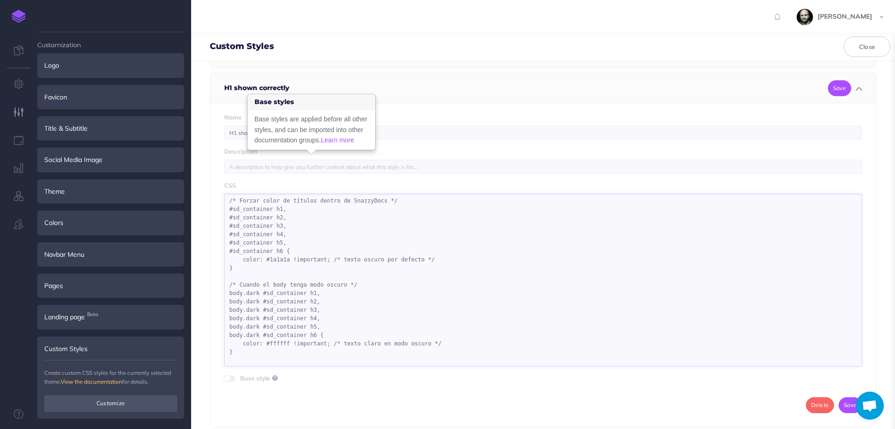
scroll to position [178, 0]
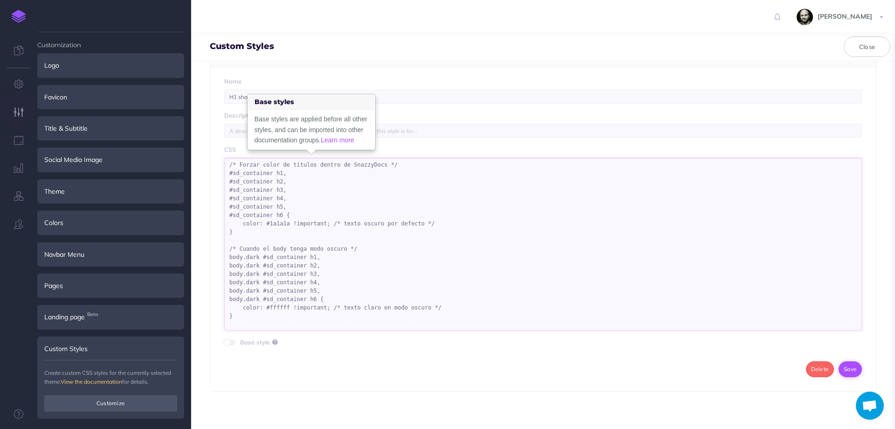
type textarea "/* Forzar color de títulos dentro de SnazzyDocs */ #sd_container h1, #sd_contai…"
drag, startPoint x: 844, startPoint y: 370, endPoint x: 463, endPoint y: 148, distance: 441.5
click at [464, 163] on div "Name H1 shown correctly Description CSS /* Forzar color de títulos dentro de Sn…" at bounding box center [543, 229] width 666 height 324
click at [441, 100] on input "H1 shown correctly" at bounding box center [543, 97] width 638 height 14
click at [847, 374] on button "Save" at bounding box center [850, 369] width 23 height 16
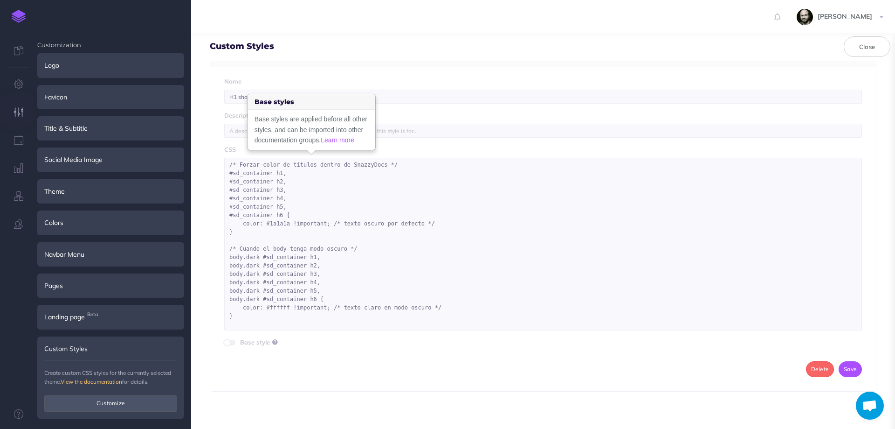
scroll to position [0, 0]
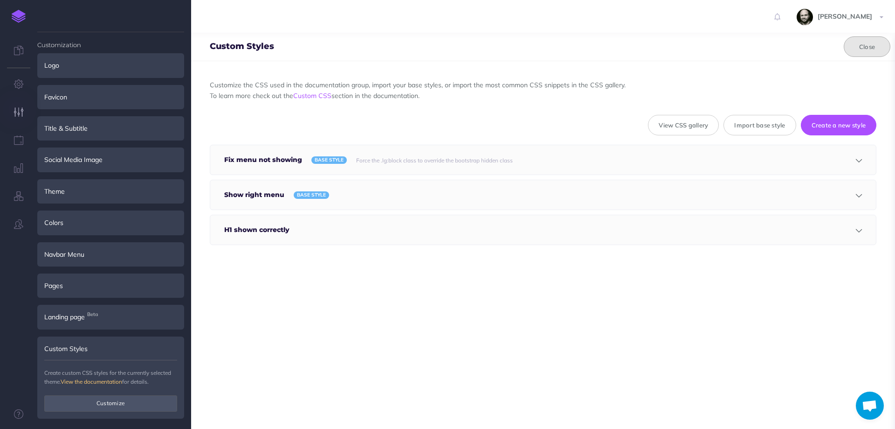
click at [856, 47] on button "Close" at bounding box center [867, 46] width 47 height 21
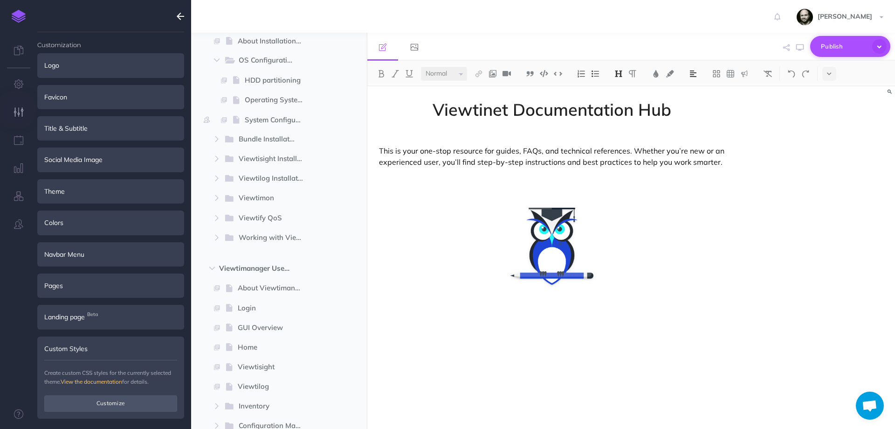
click at [841, 48] on span "Publish" at bounding box center [844, 46] width 47 height 14
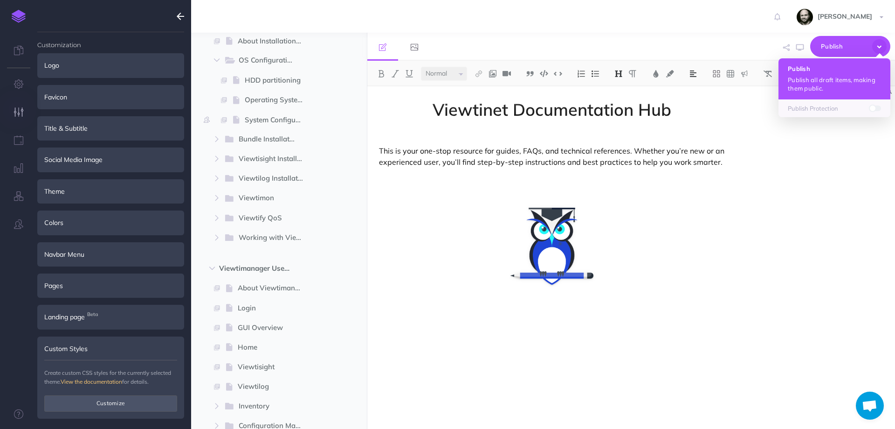
click at [824, 84] on p "Publish all draft items, making them public." at bounding box center [834, 84] width 93 height 17
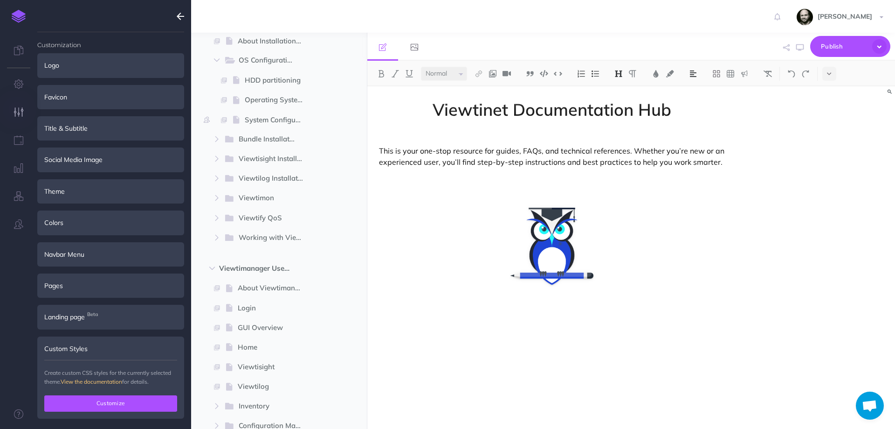
click at [92, 401] on button "Customize" at bounding box center [110, 403] width 133 height 16
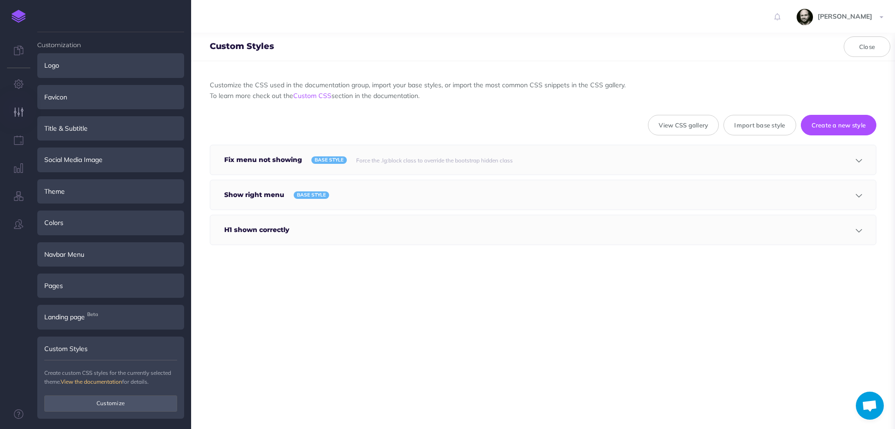
click at [369, 223] on div at bounding box center [546, 229] width 495 height 29
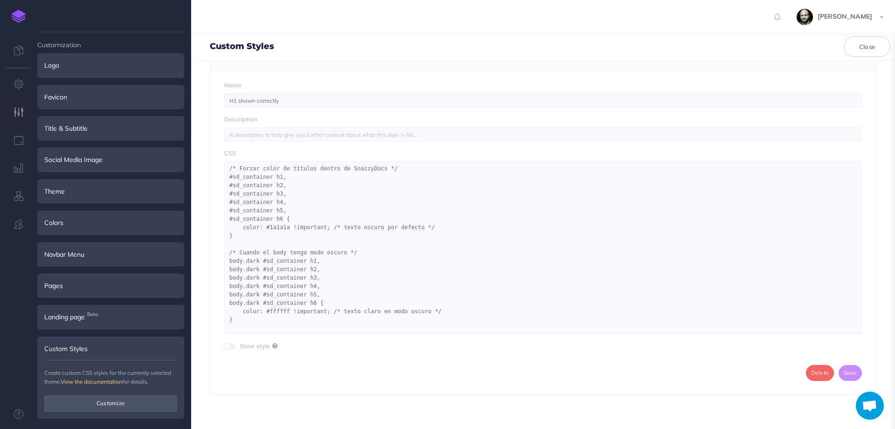
scroll to position [178, 0]
click at [814, 371] on button "Delete" at bounding box center [820, 369] width 28 height 16
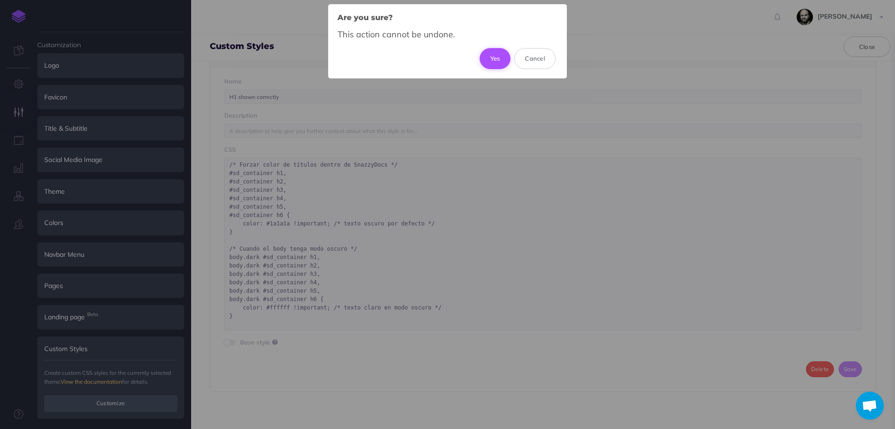
click at [497, 57] on button "Yes" at bounding box center [495, 58] width 31 height 21
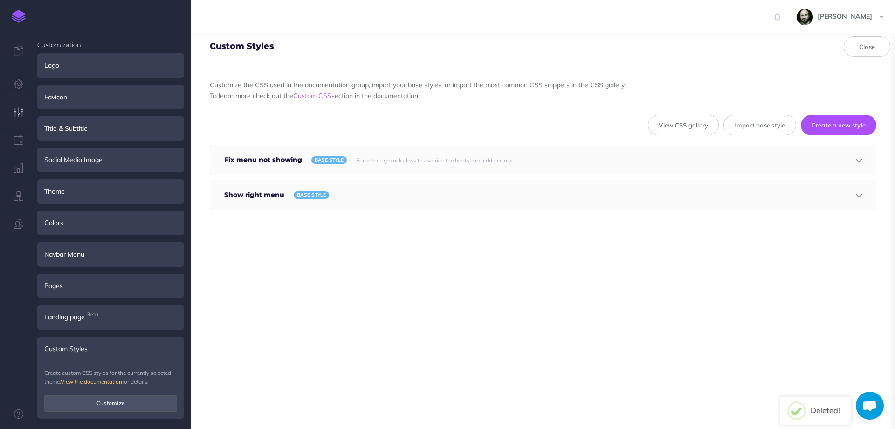
scroll to position [0, 0]
click at [855, 45] on button "Close" at bounding box center [867, 46] width 47 height 21
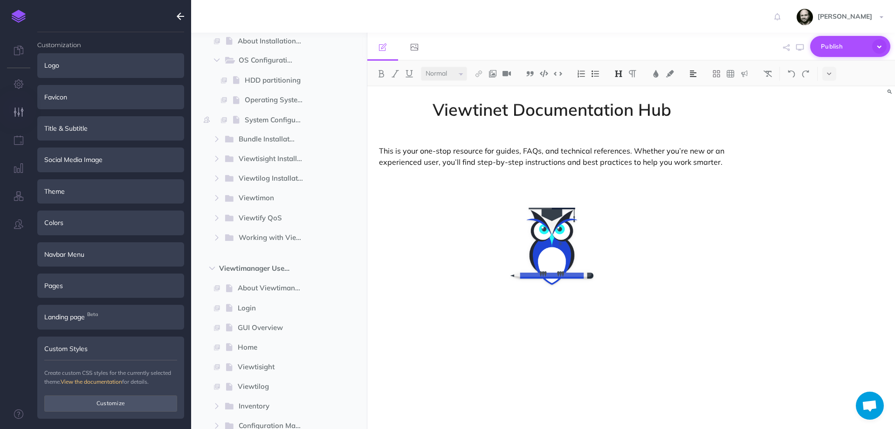
click at [853, 45] on span "Publish" at bounding box center [844, 46] width 47 height 14
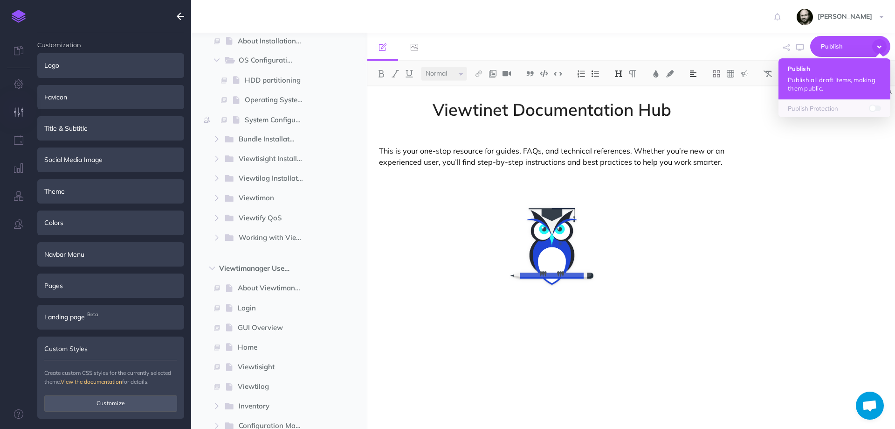
click at [831, 71] on h4 "Publish" at bounding box center [834, 68] width 93 height 7
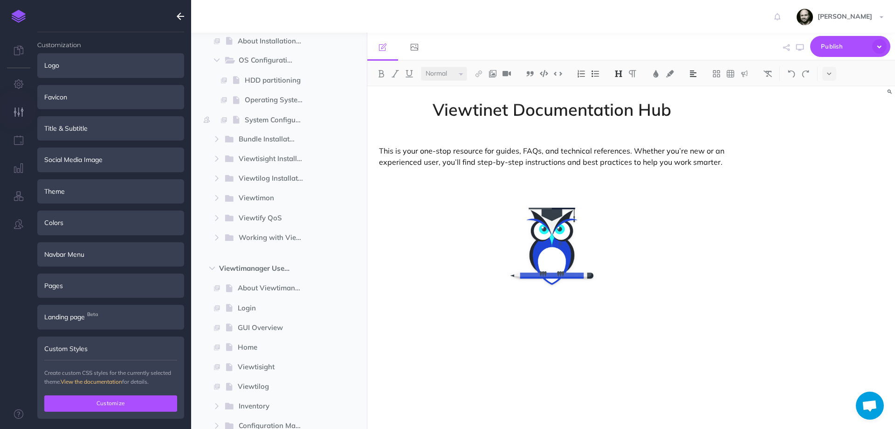
click at [115, 400] on button "Customize" at bounding box center [110, 403] width 133 height 16
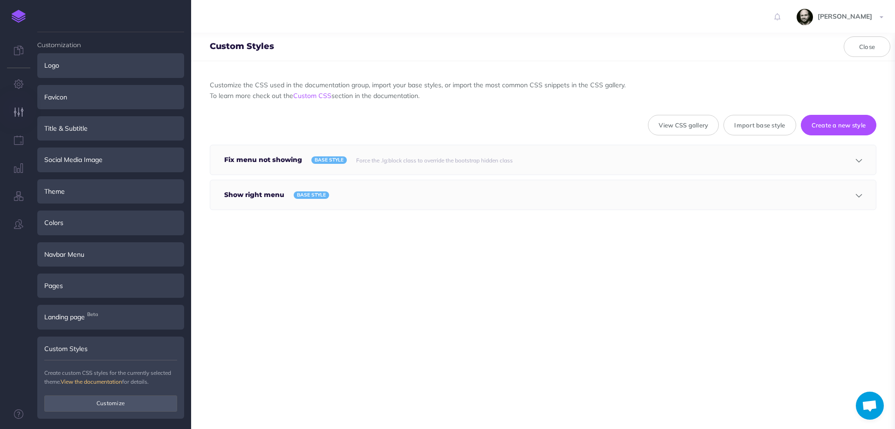
click at [470, 280] on div "Customize the CSS used in the documentation group, import your base styles, or …" at bounding box center [543, 244] width 704 height 367
